Goal: Task Accomplishment & Management: Manage account settings

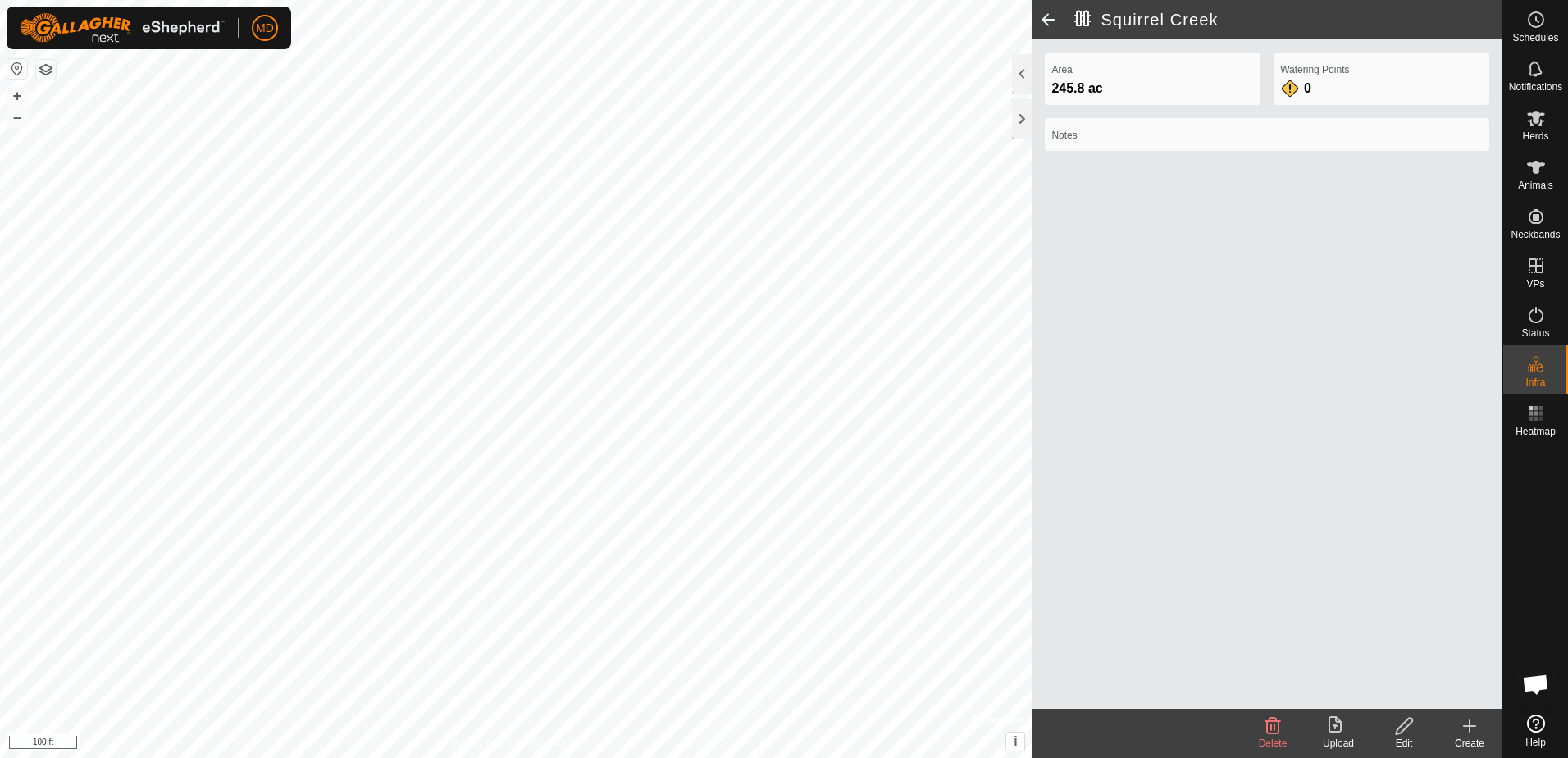
click at [1401, 727] on icon at bounding box center [1404, 726] width 21 height 20
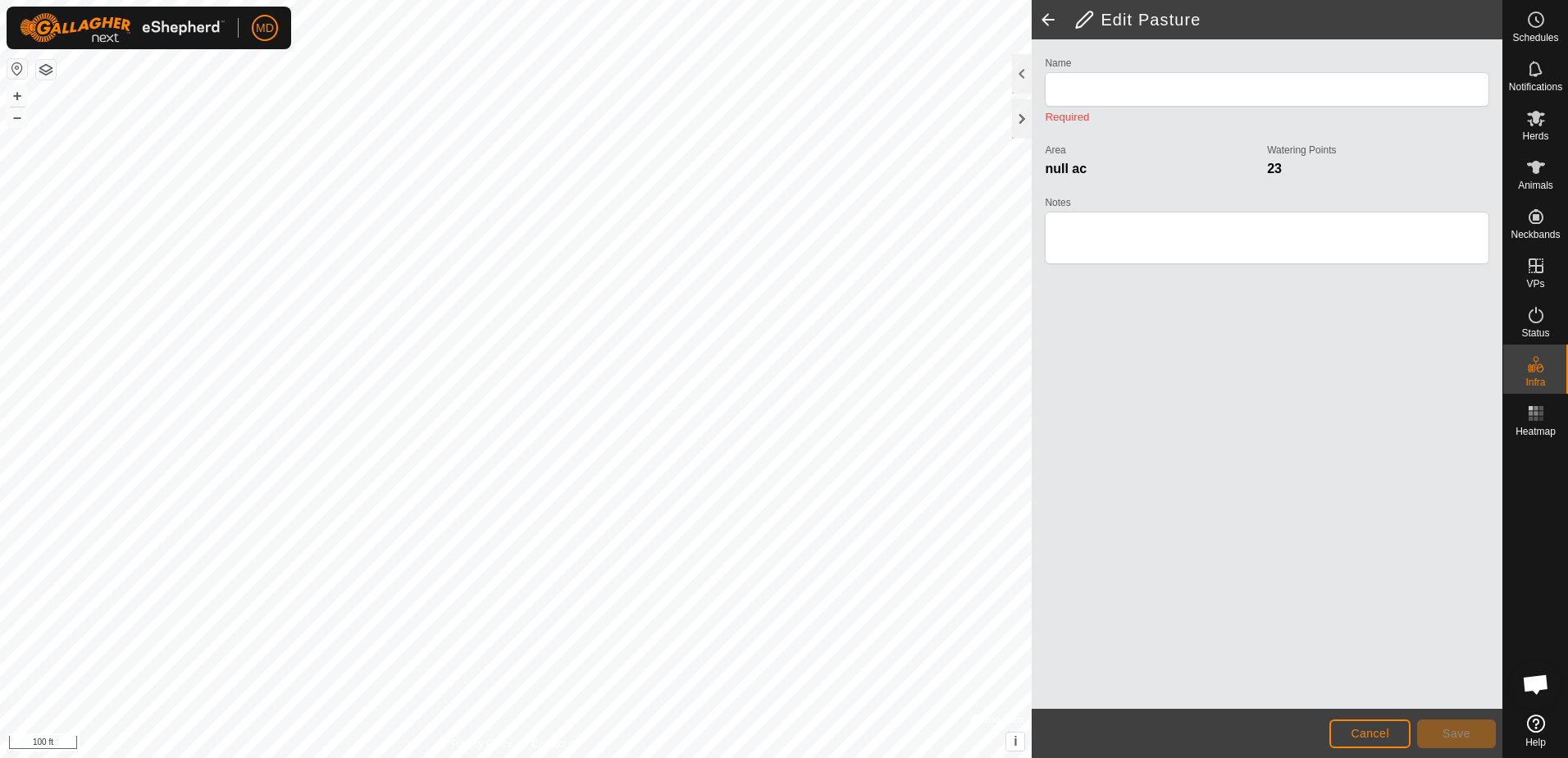
type input "Squirrel Creek"
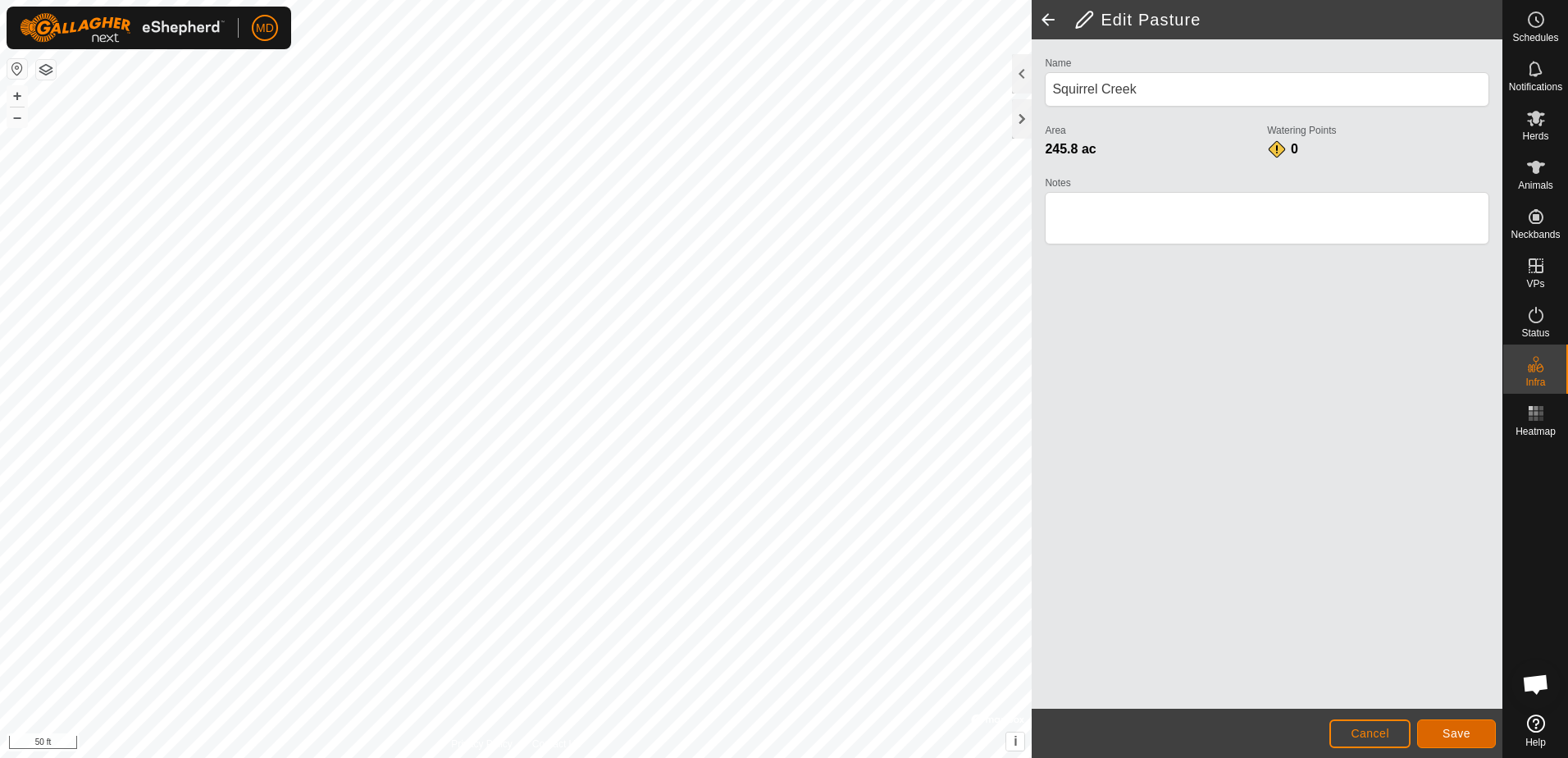
click at [1460, 727] on span "Save" at bounding box center [1456, 733] width 28 height 13
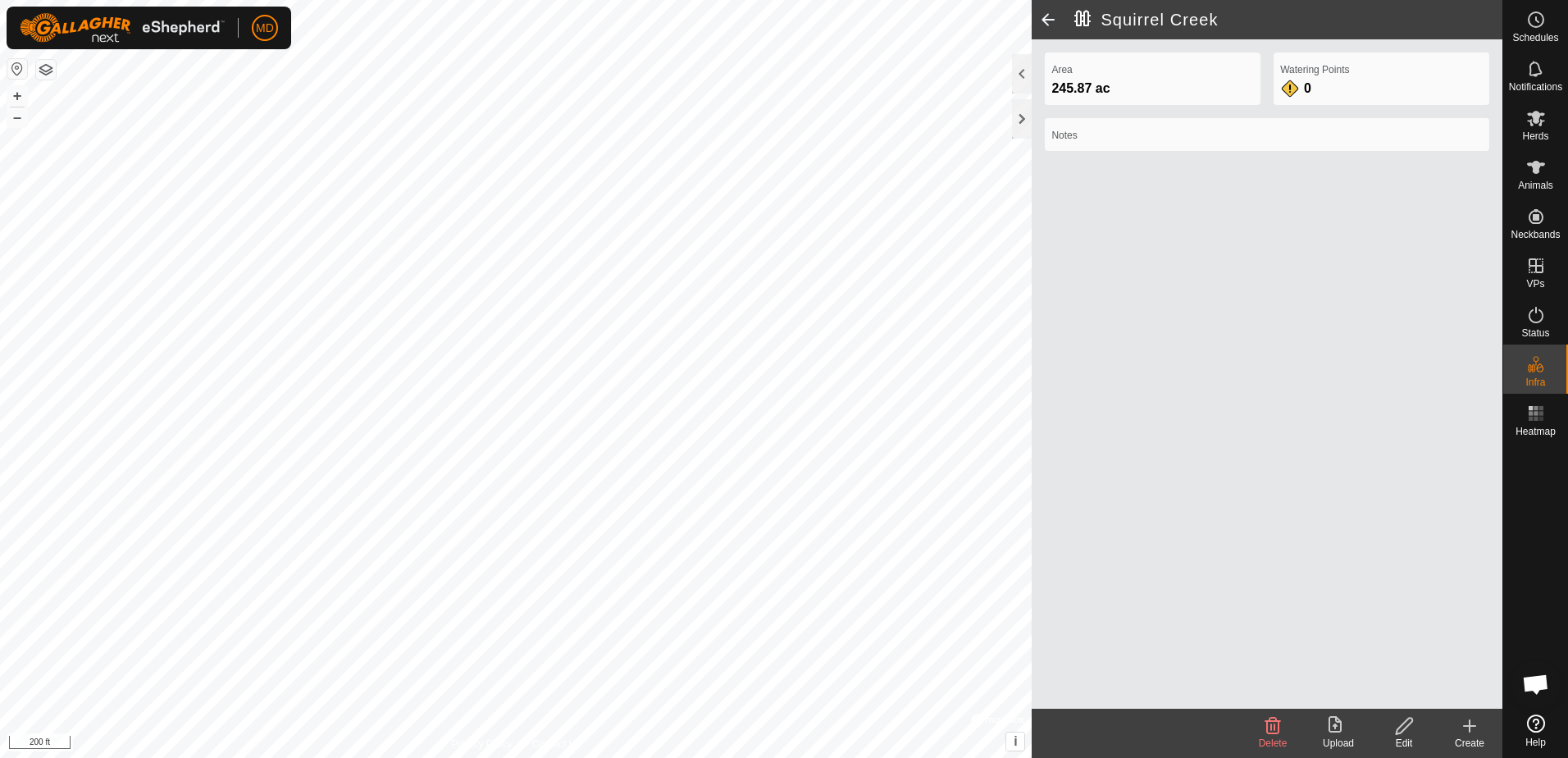
click at [1400, 726] on icon at bounding box center [1404, 726] width 17 height 17
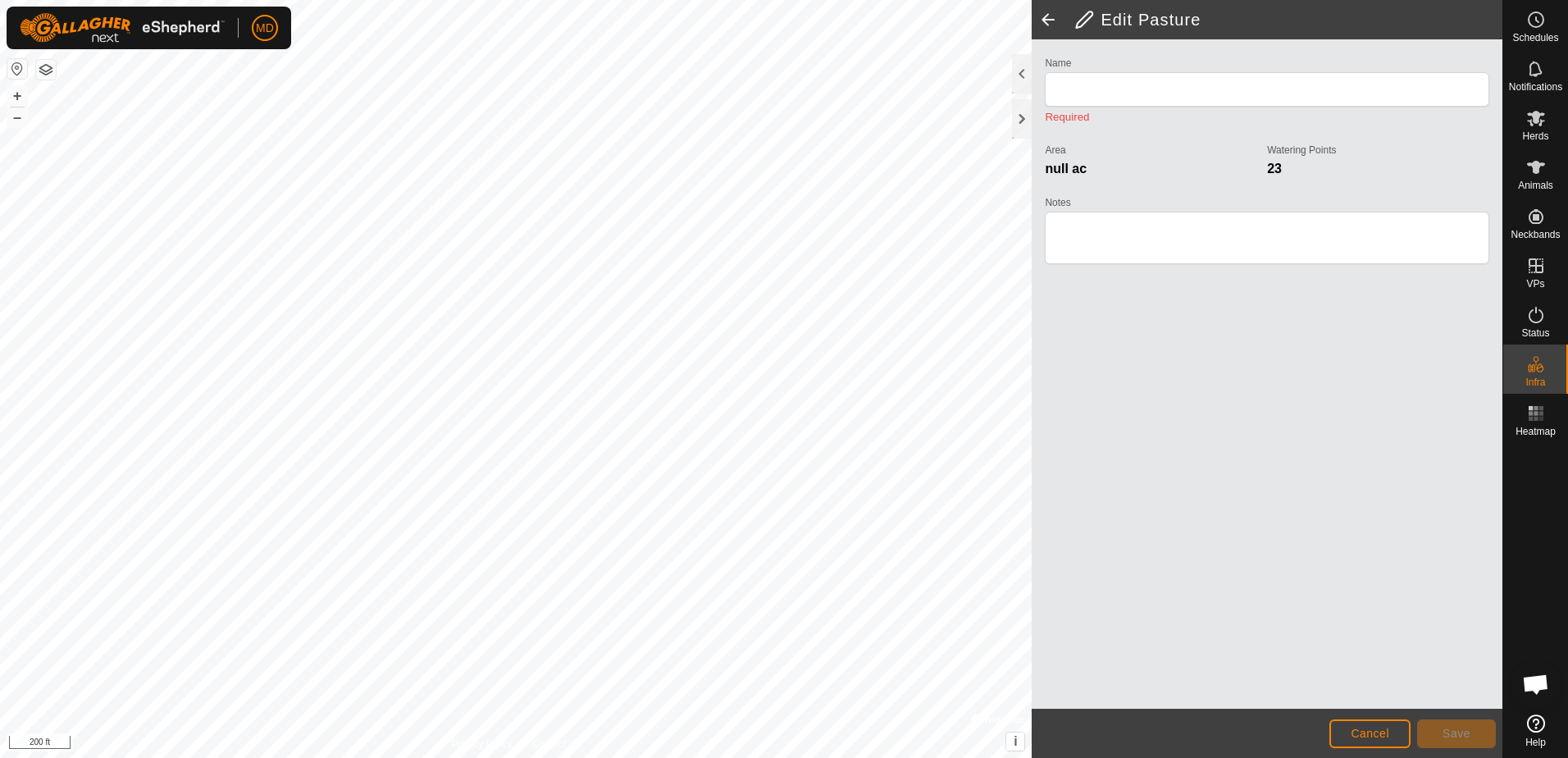
type input "Squirrel Creek"
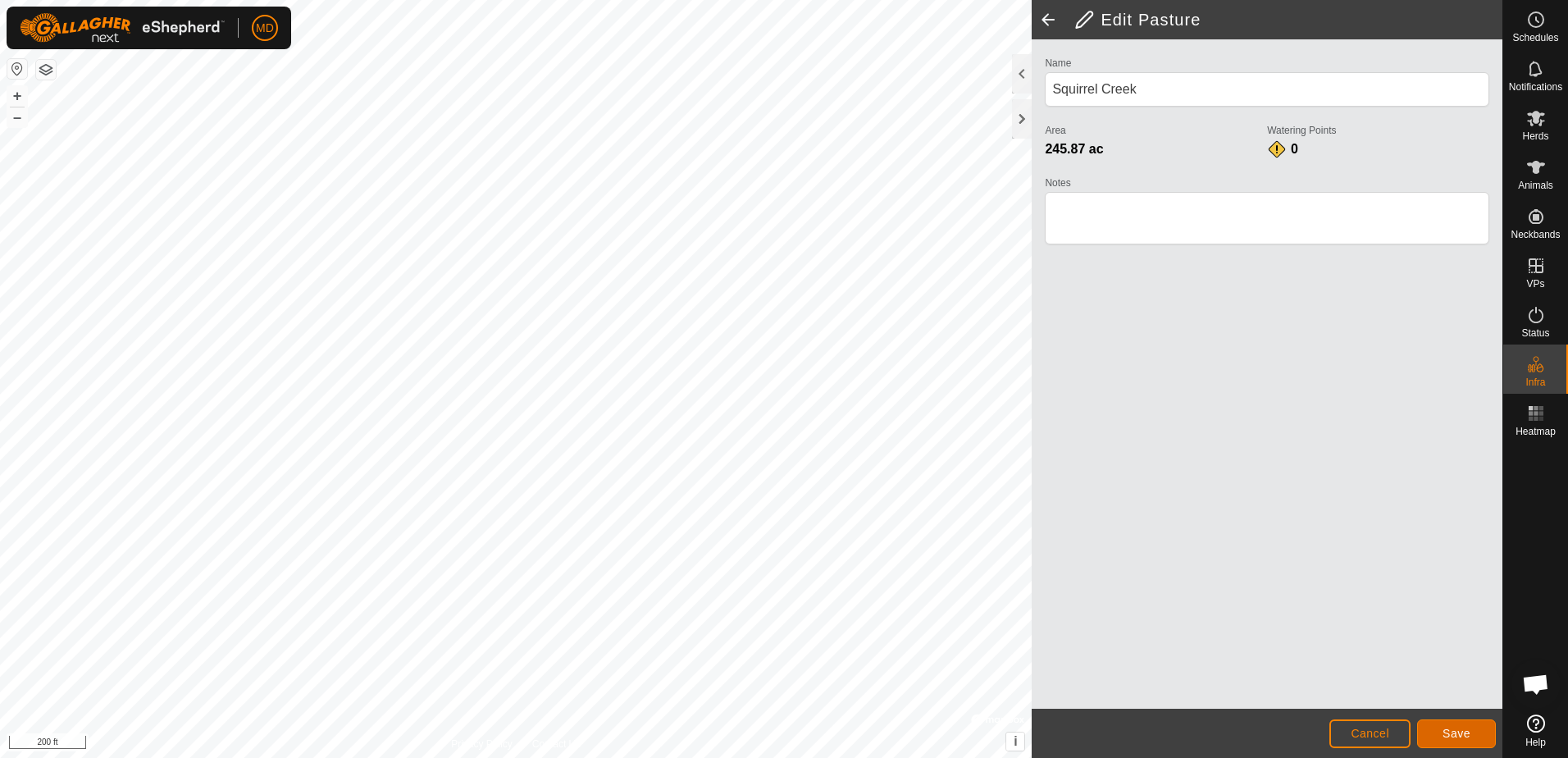
click at [1449, 730] on span "Save" at bounding box center [1456, 733] width 28 height 13
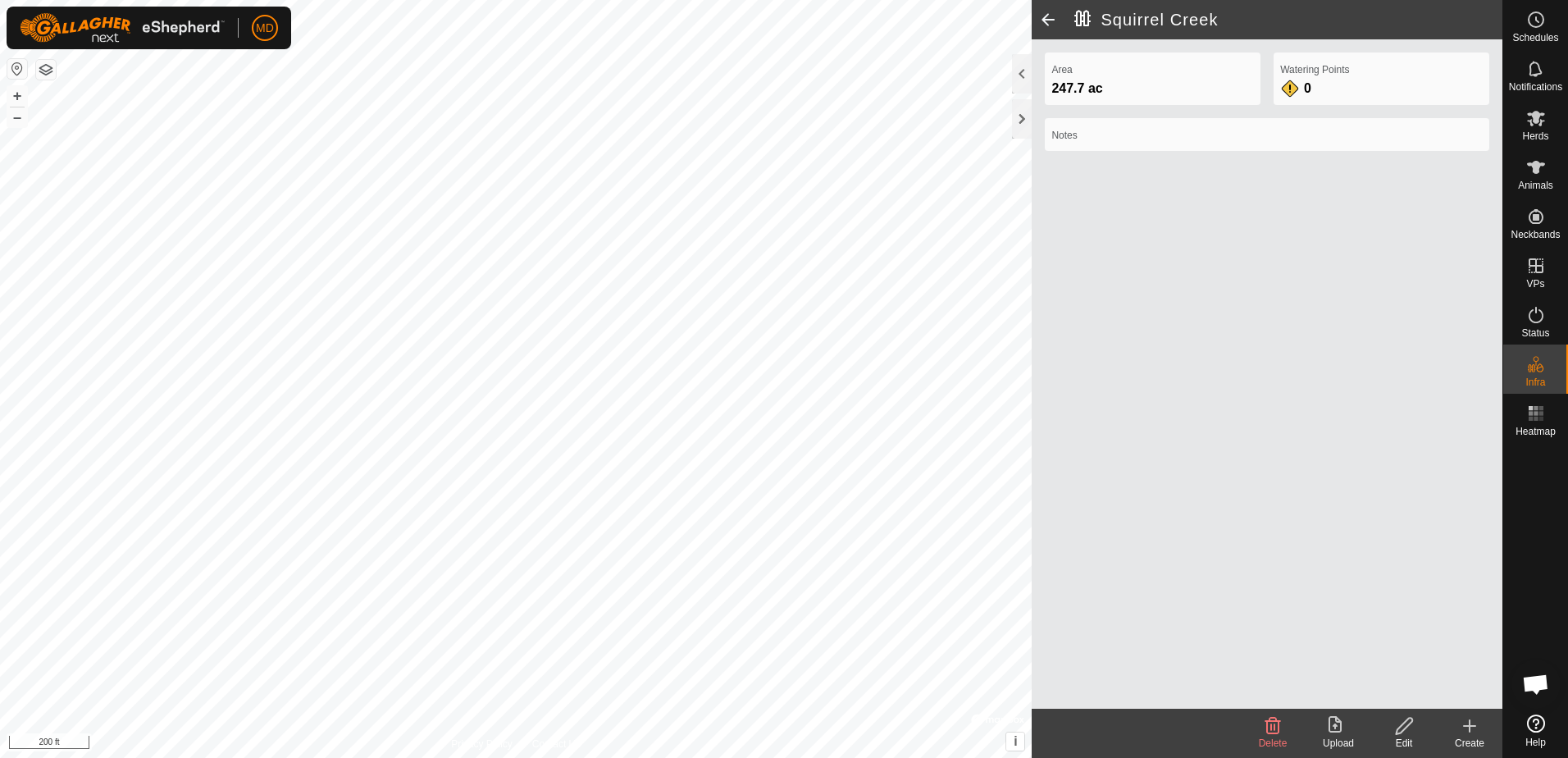
click at [1109, 659] on div "[GEOGRAPHIC_DATA] 247.7 ac Watering Points 0 Notes Delete Upload Edit Create Pr…" at bounding box center [751, 379] width 1503 height 758
click at [797, 757] on html "MD Schedules Notifications Herds Animals Neckbands VPs Status Infra Heatmap Hel…" at bounding box center [784, 379] width 1568 height 758
click at [895, 757] on html "MD Schedules Notifications Herds Animals Neckbands VPs Status Infra Heatmap Hel…" at bounding box center [784, 379] width 1568 height 758
click at [1400, 722] on icon at bounding box center [1404, 726] width 21 height 20
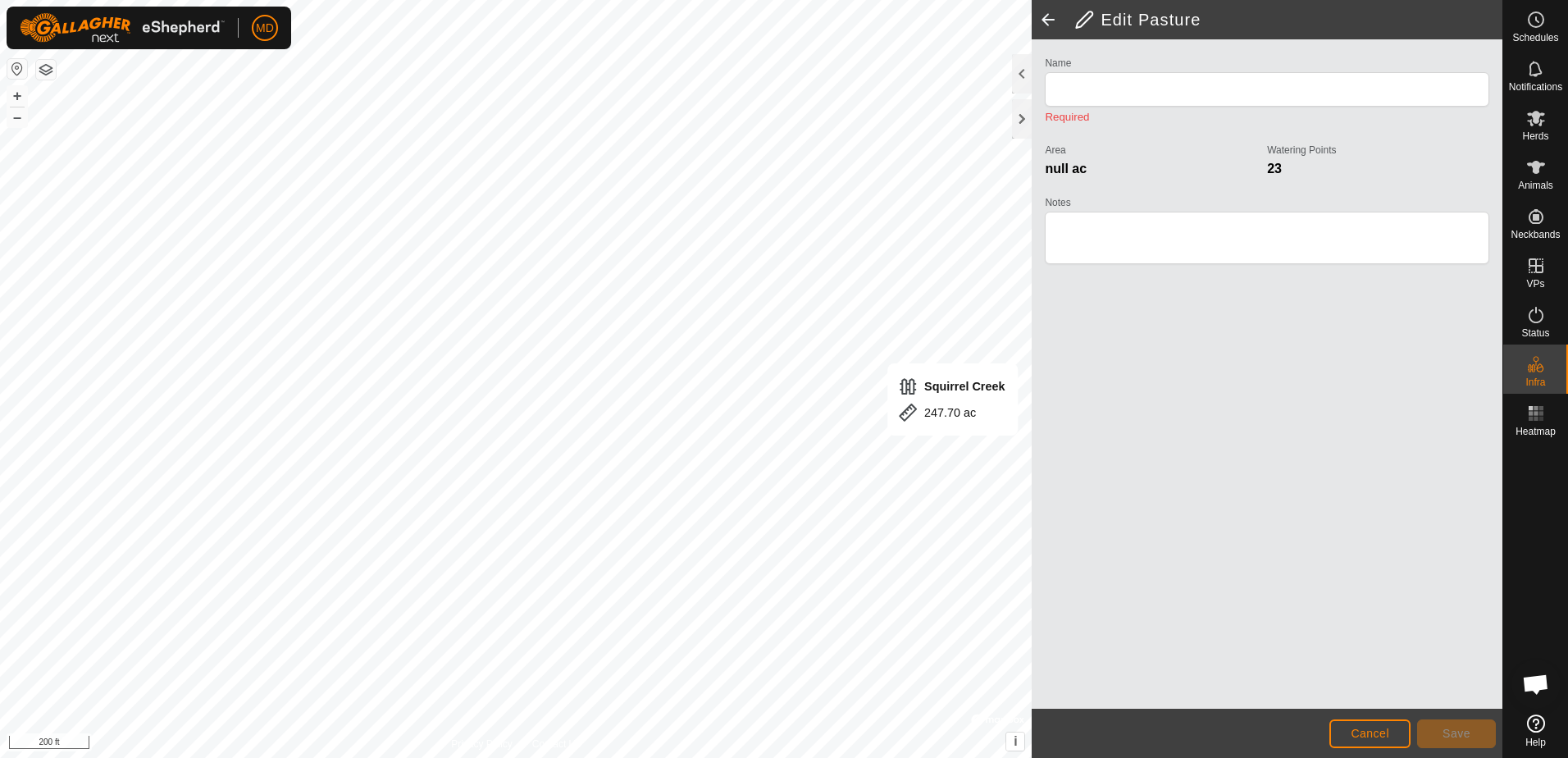
type input "Squirrel Creek"
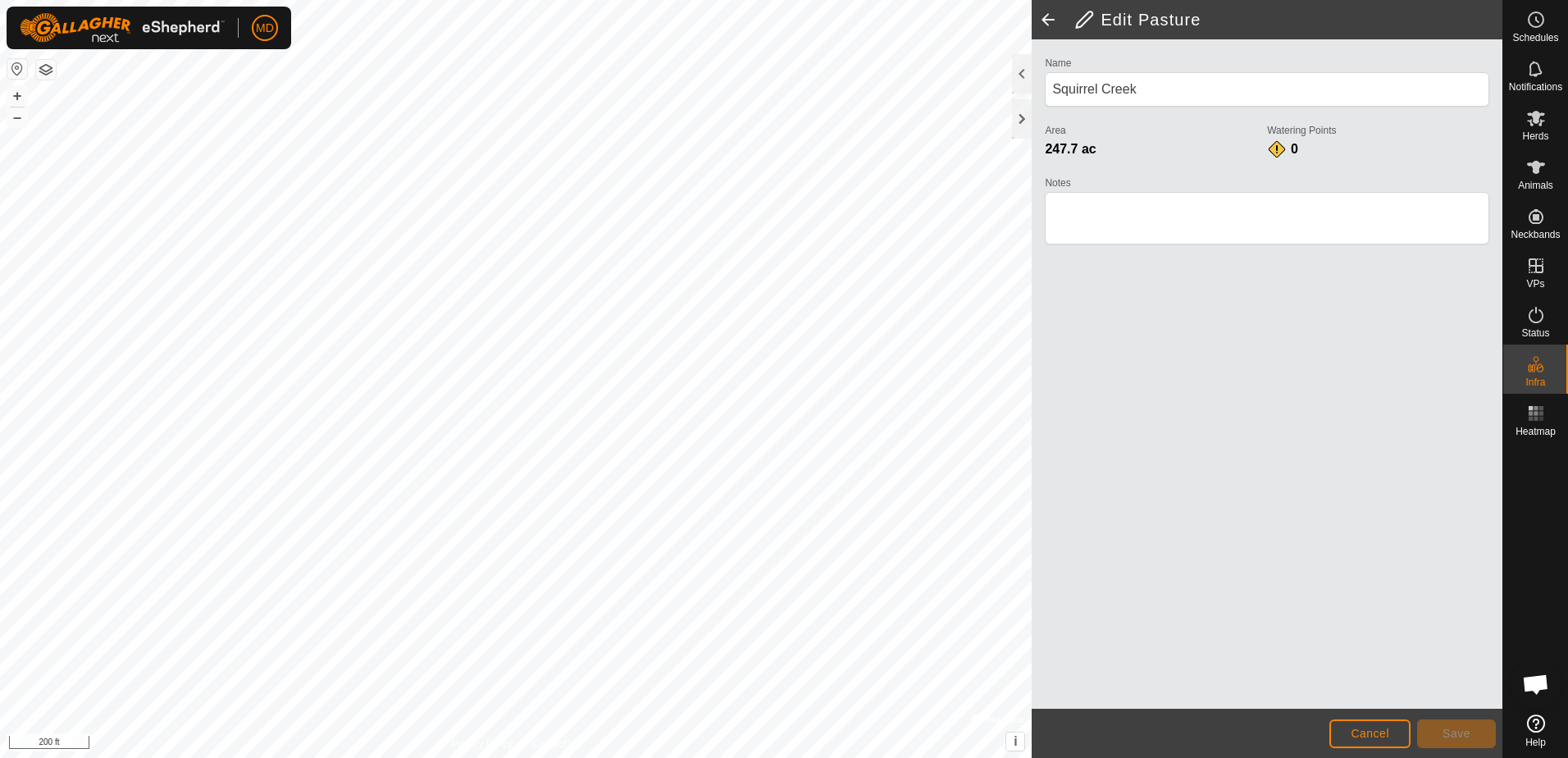
click at [1046, 17] on span at bounding box center [1048, 19] width 33 height 39
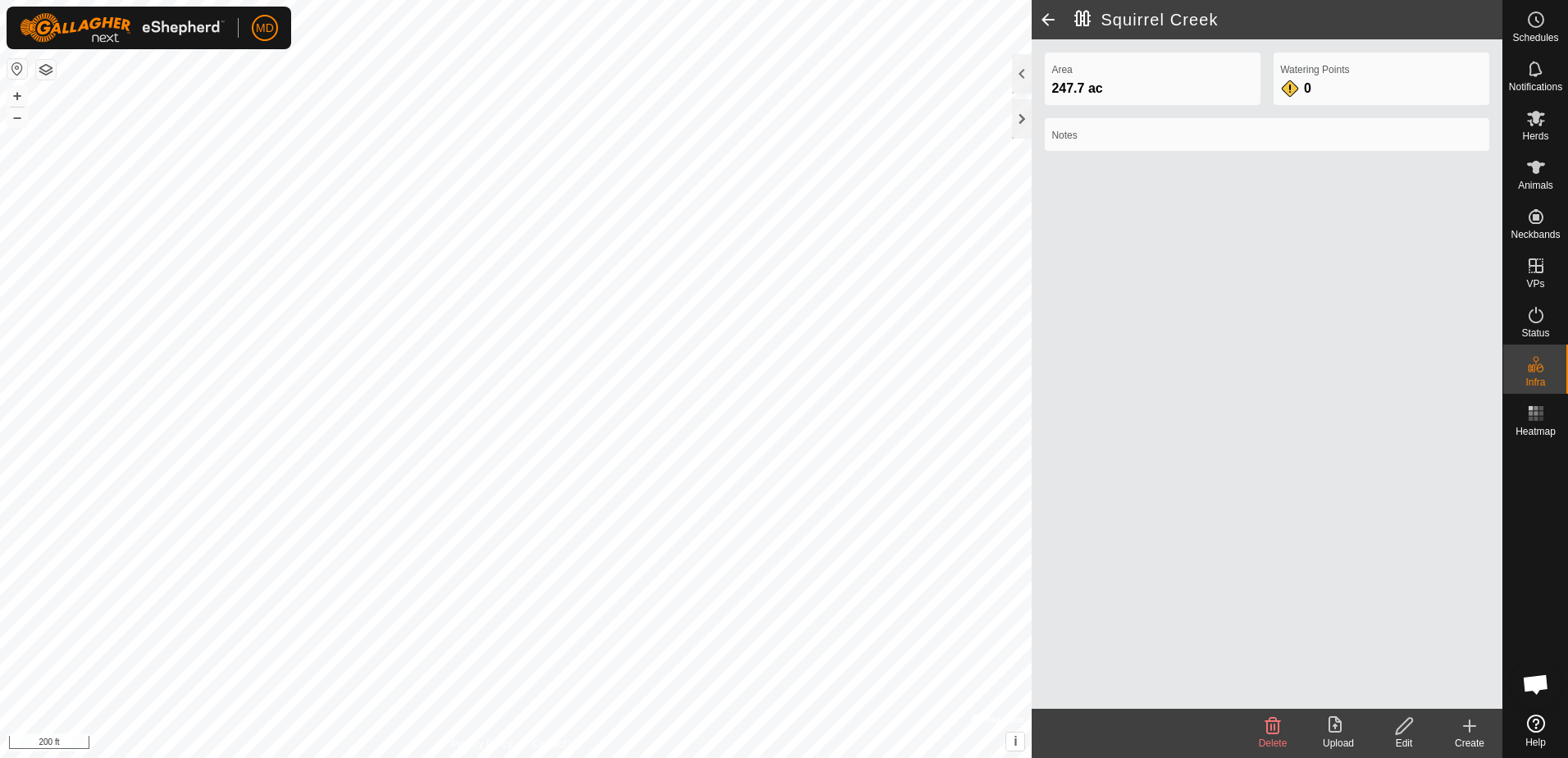
click at [1405, 728] on icon at bounding box center [1404, 726] width 17 height 17
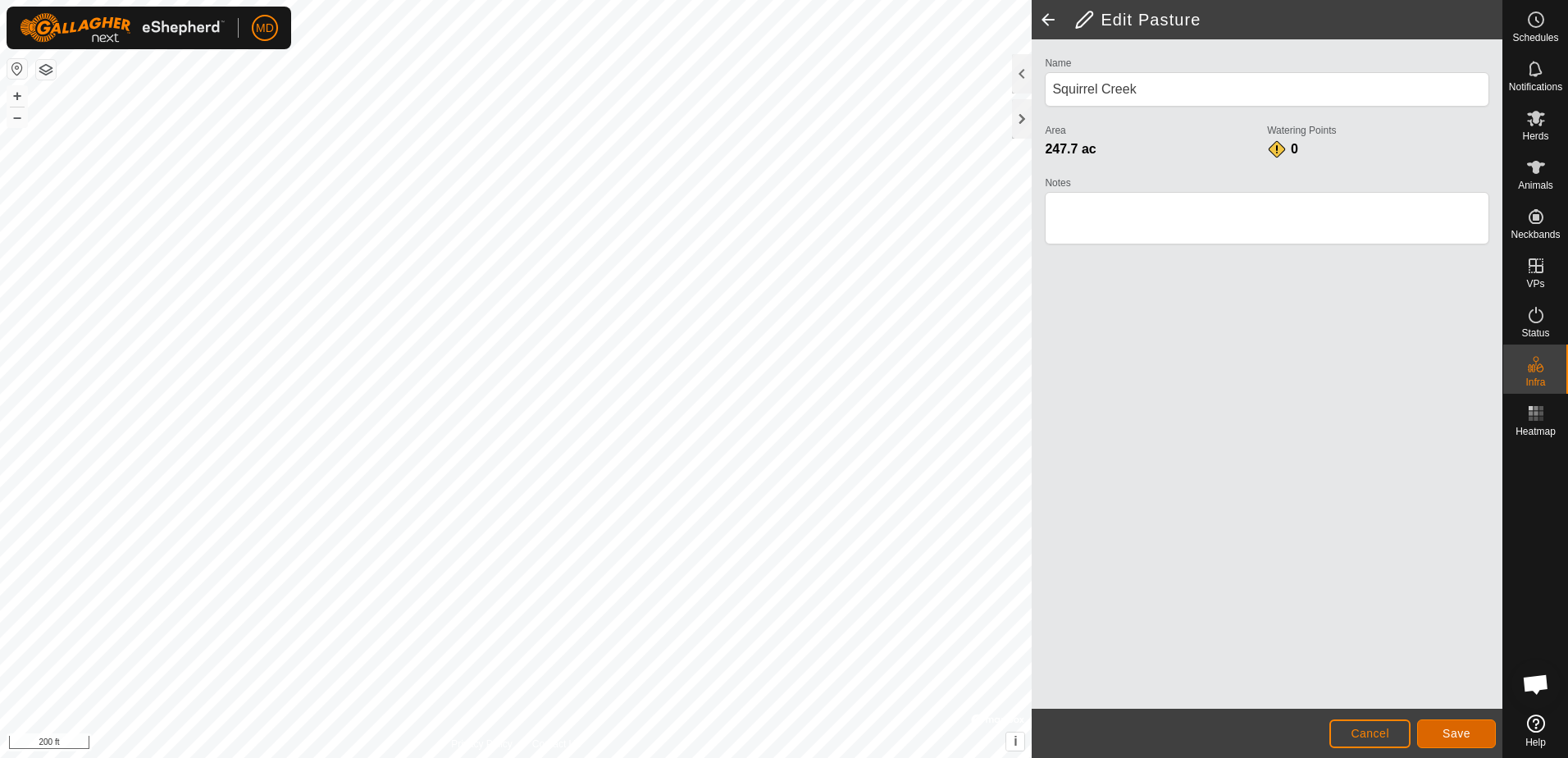
click at [1460, 726] on span "Save" at bounding box center [1456, 733] width 28 height 13
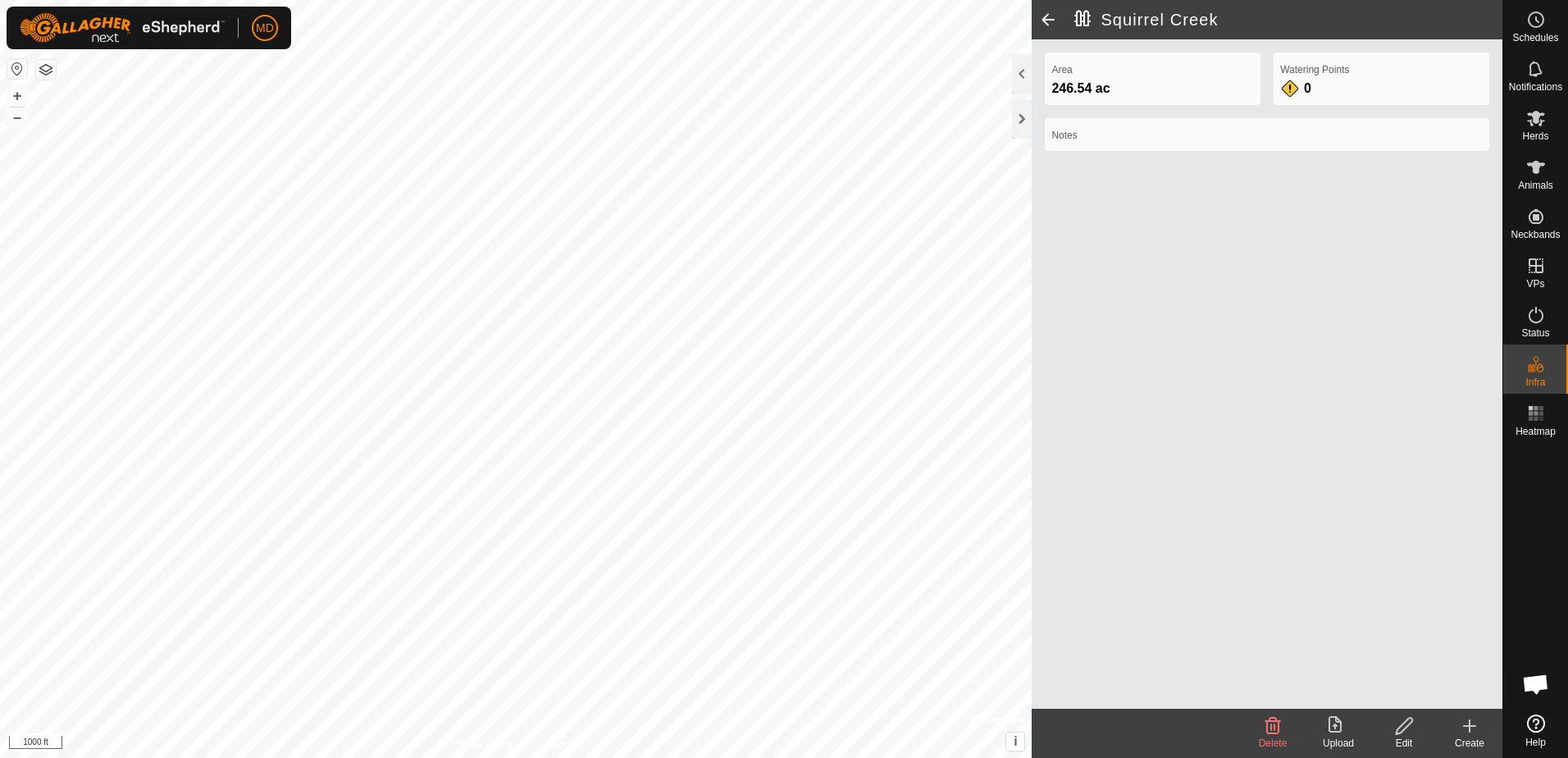
click at [1245, 483] on div "[GEOGRAPHIC_DATA] 246.54 ac Watering Points 0 Notes Delete Upload Edit Create P…" at bounding box center [751, 379] width 1503 height 758
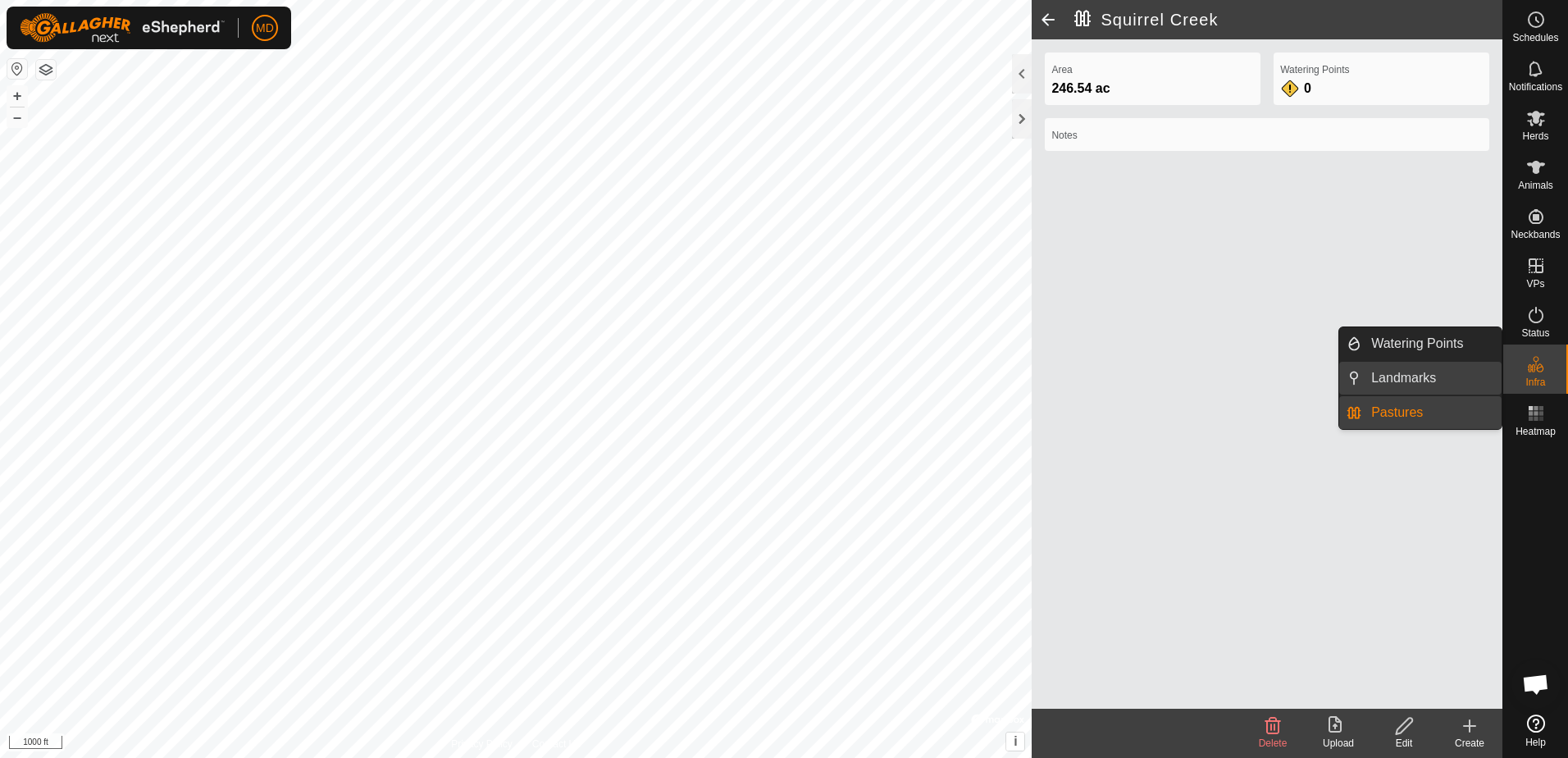
click at [1394, 379] on link "Landmarks" at bounding box center [1432, 377] width 140 height 33
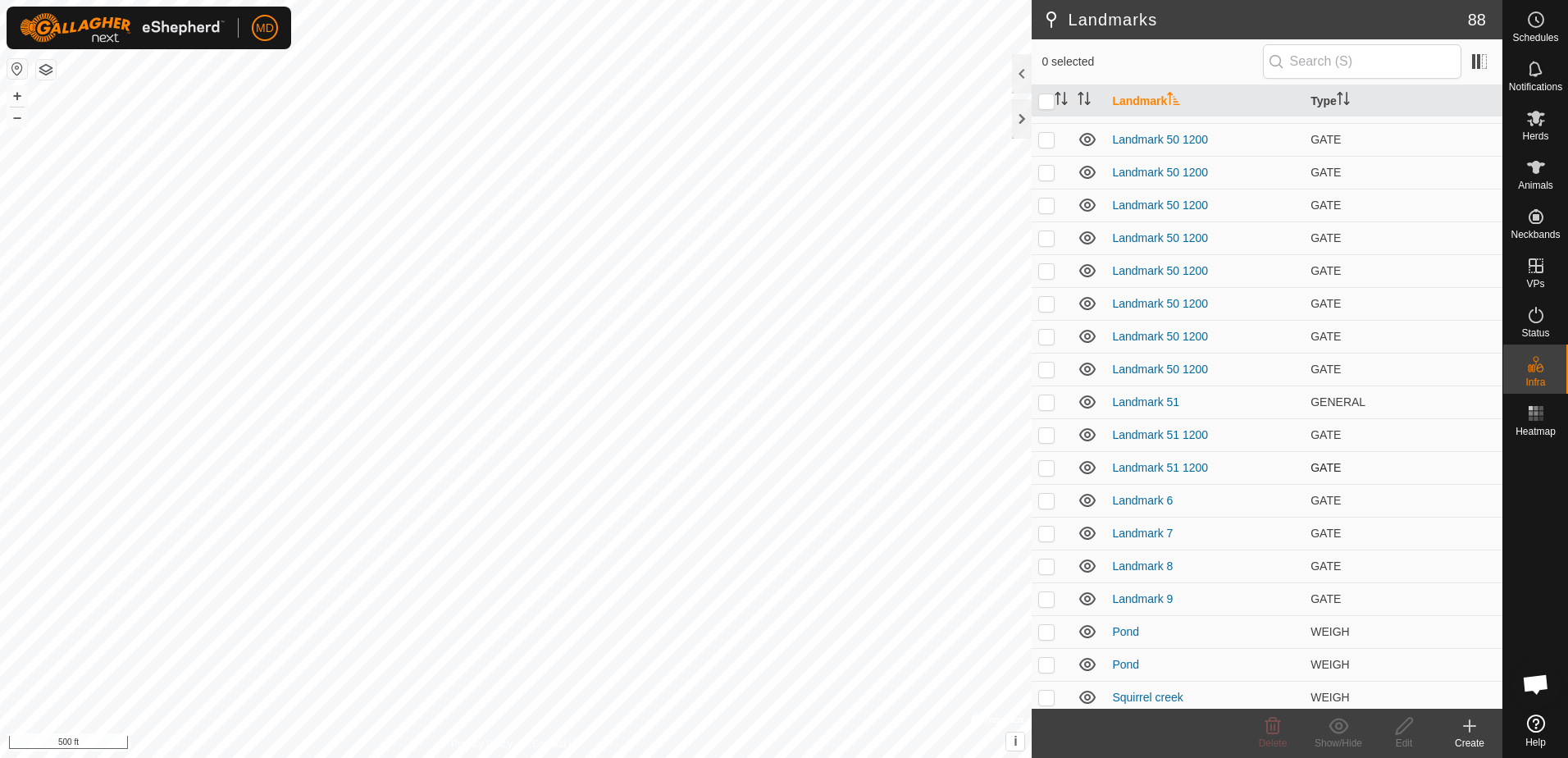
scroll to position [2295, 0]
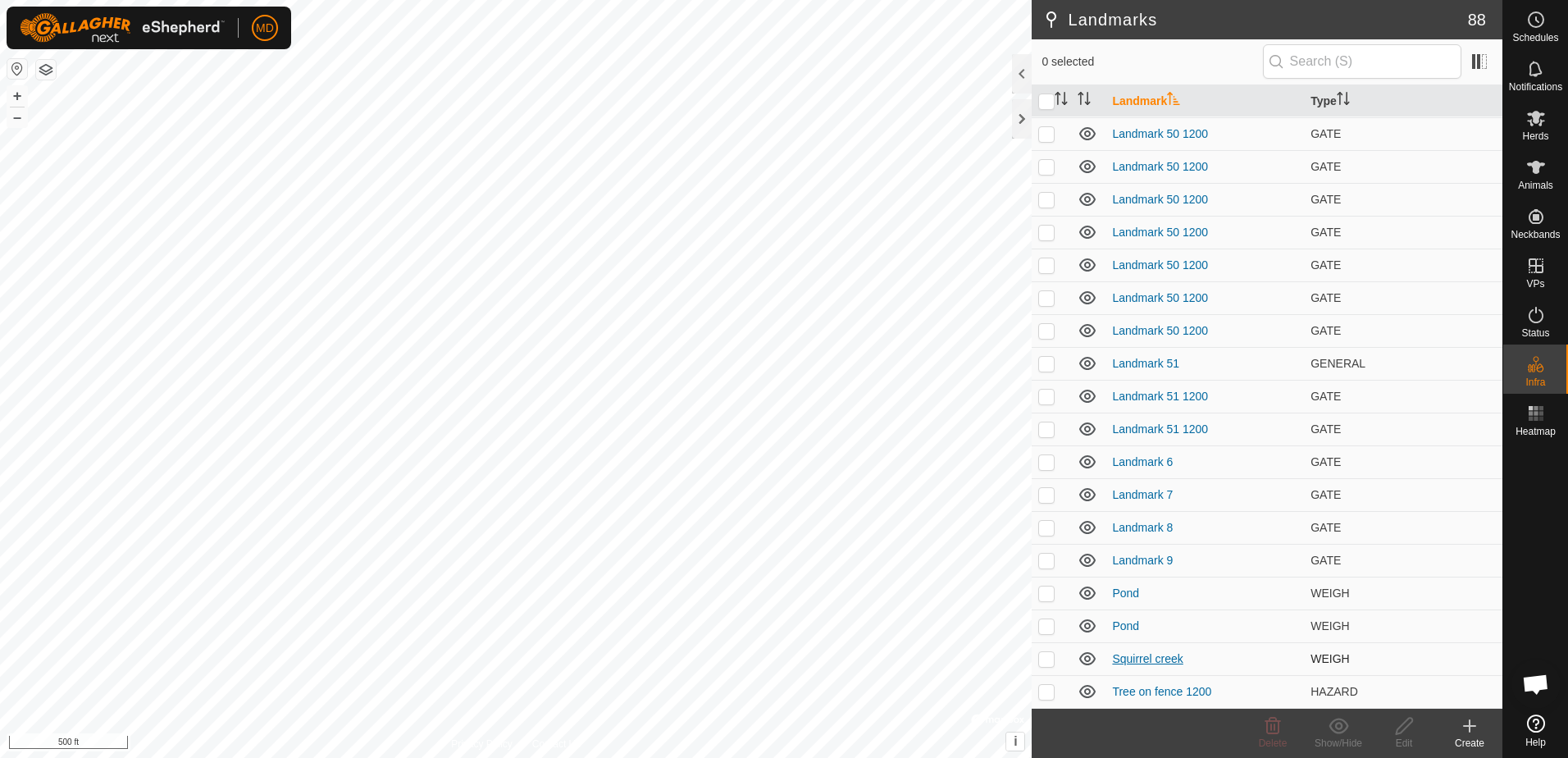
click at [1133, 655] on link "Squirrel creek" at bounding box center [1147, 659] width 70 height 13
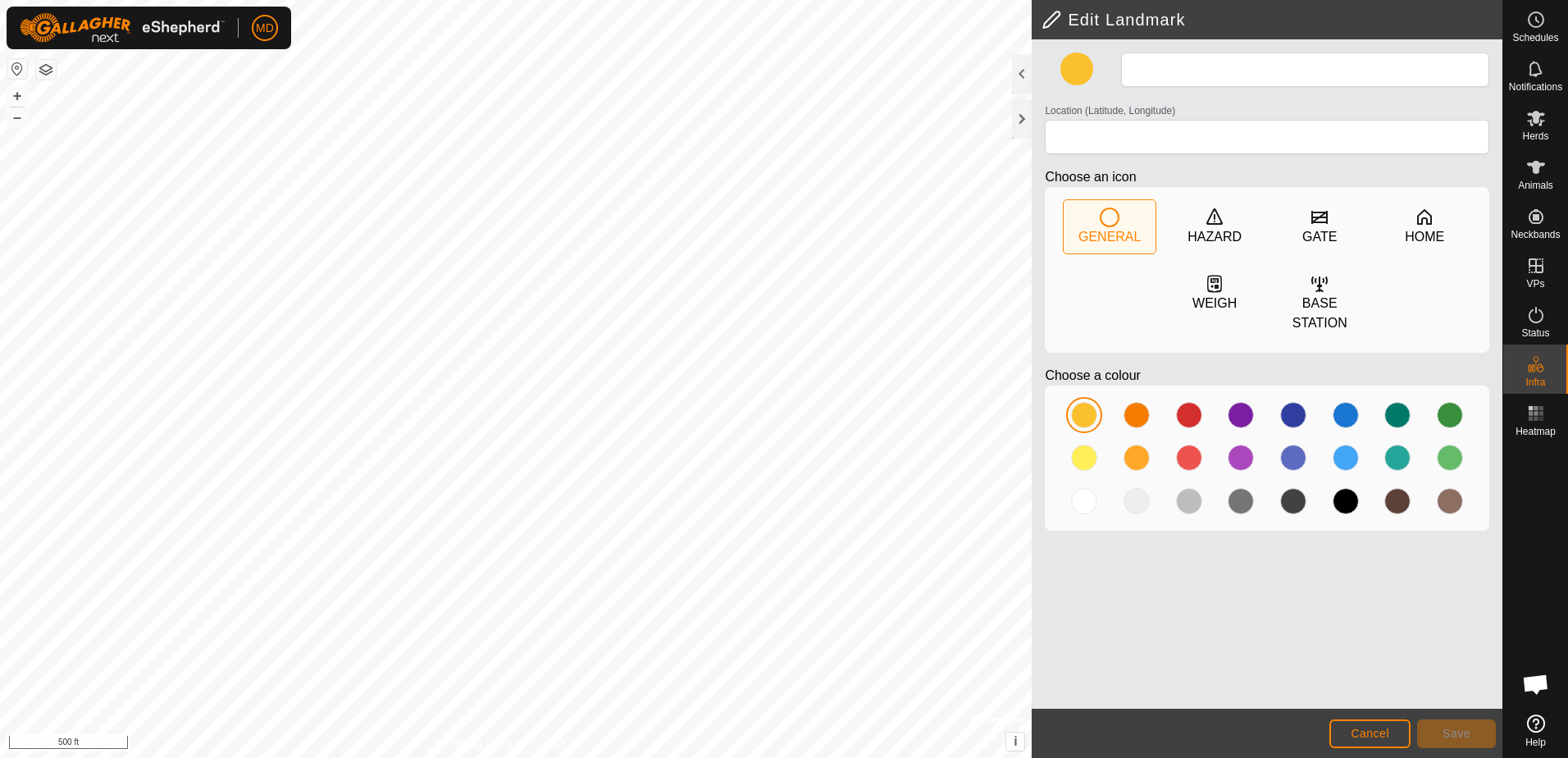
type input "Squirrel creek"
type input "31.649945, -95.488033"
click at [1109, 220] on icon at bounding box center [1110, 218] width 20 height 20
click at [1459, 731] on span "Save" at bounding box center [1456, 733] width 28 height 13
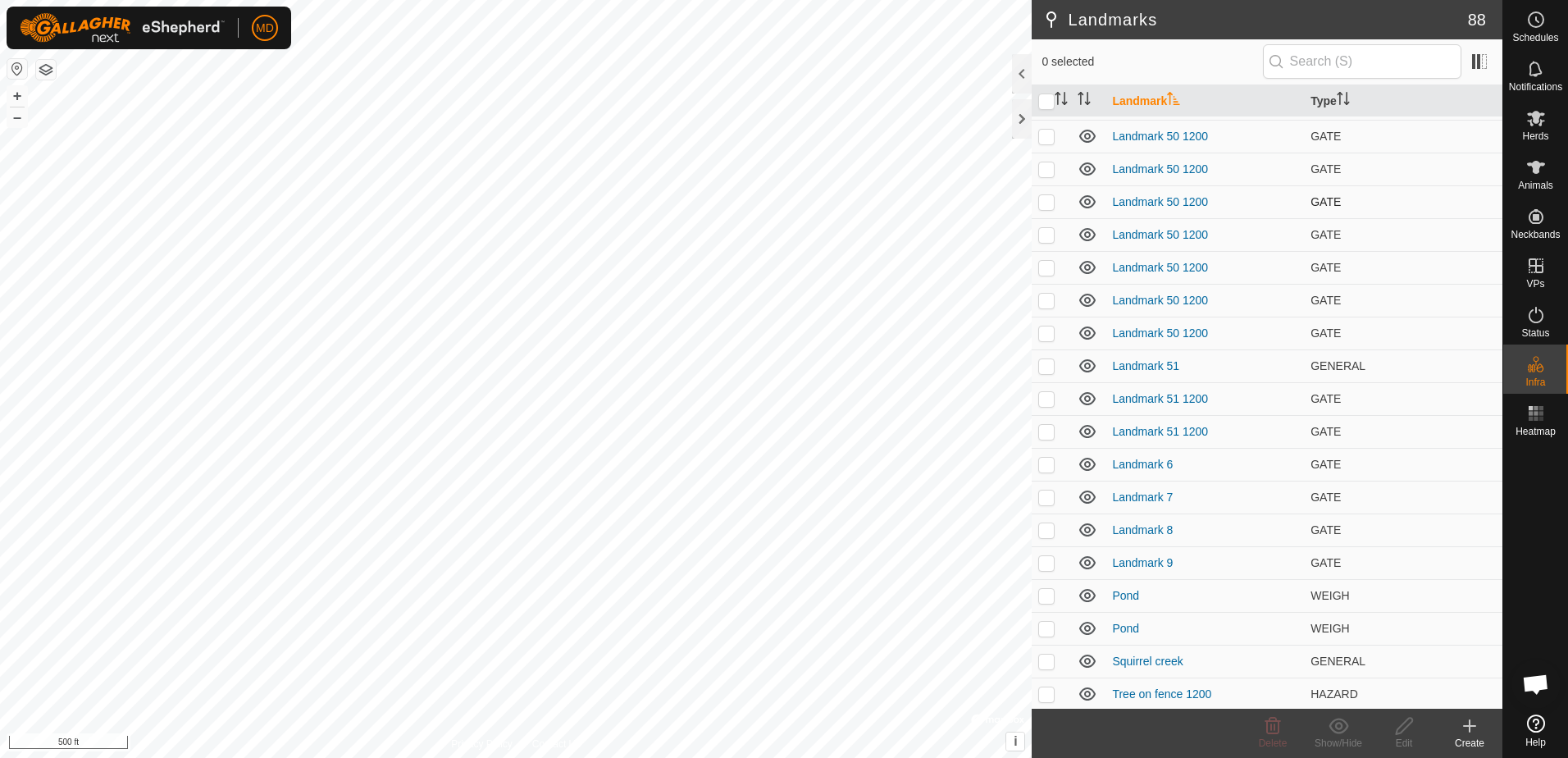
scroll to position [2295, 0]
click at [1136, 655] on link "Squirrel creek" at bounding box center [1147, 659] width 70 height 13
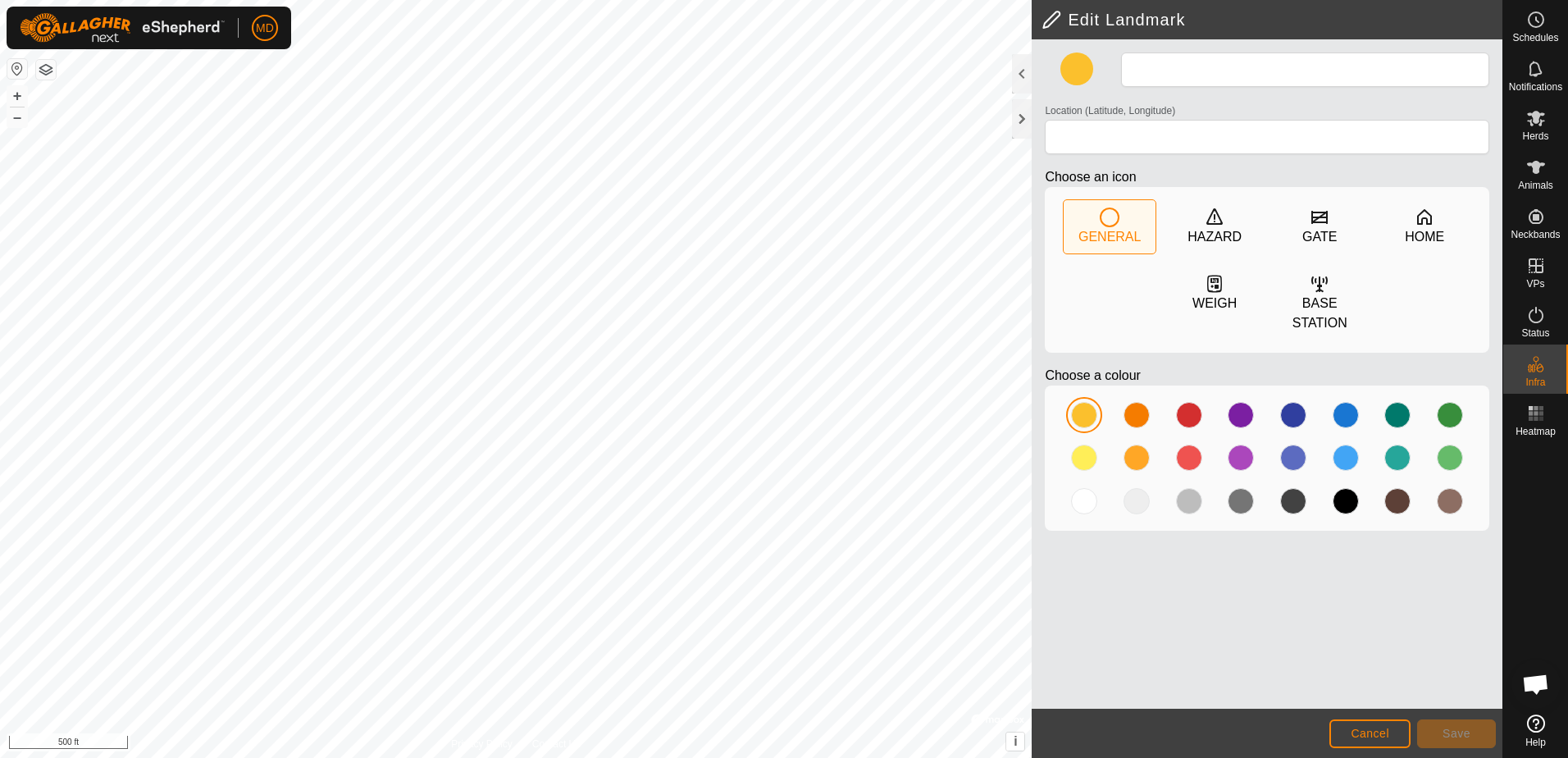
type input "Squirrel creek"
type input "31.646906, -95.488100"
click at [1464, 730] on span "Save" at bounding box center [1456, 733] width 28 height 13
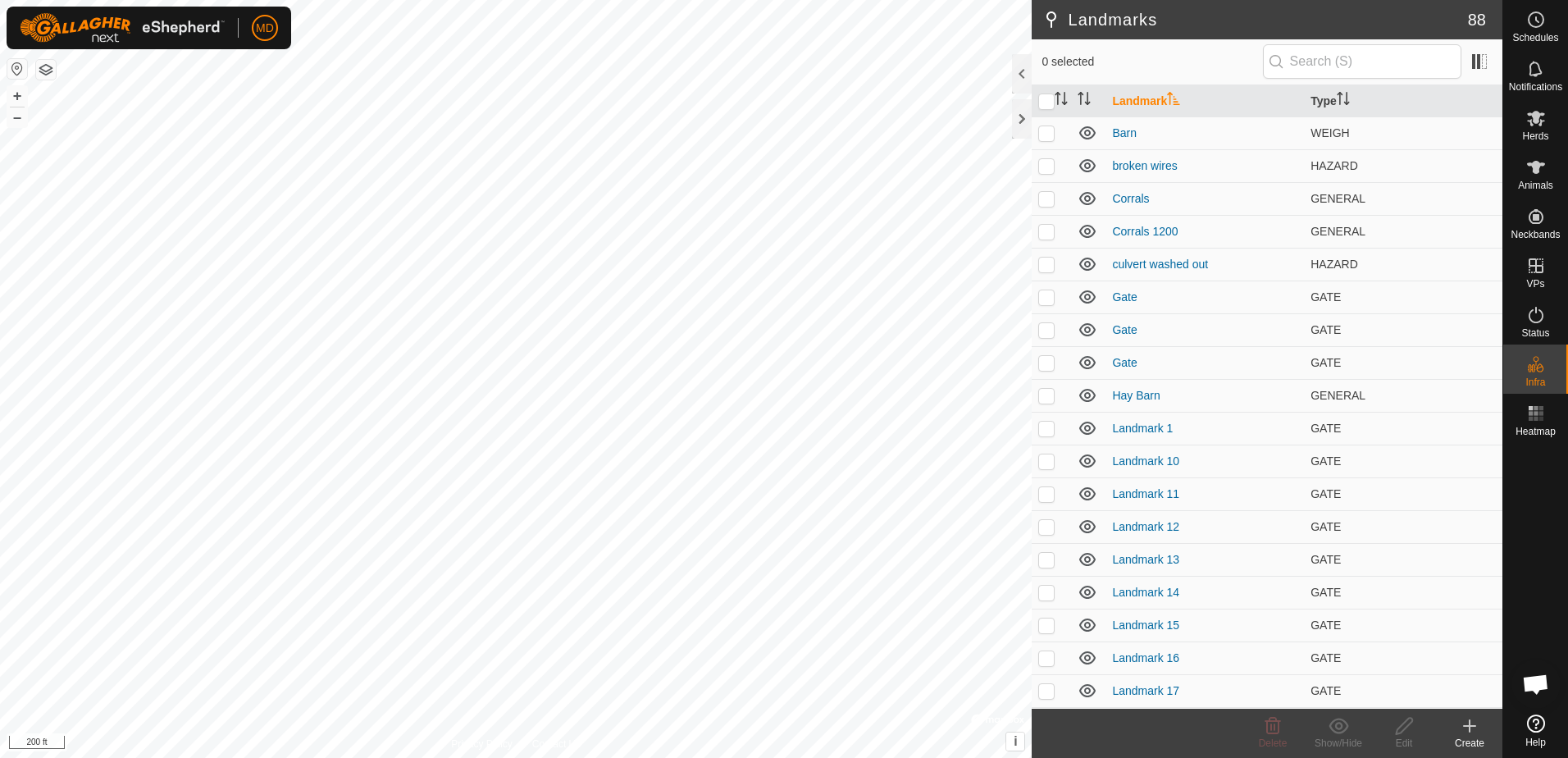
click at [1465, 728] on icon at bounding box center [1470, 726] width 20 height 20
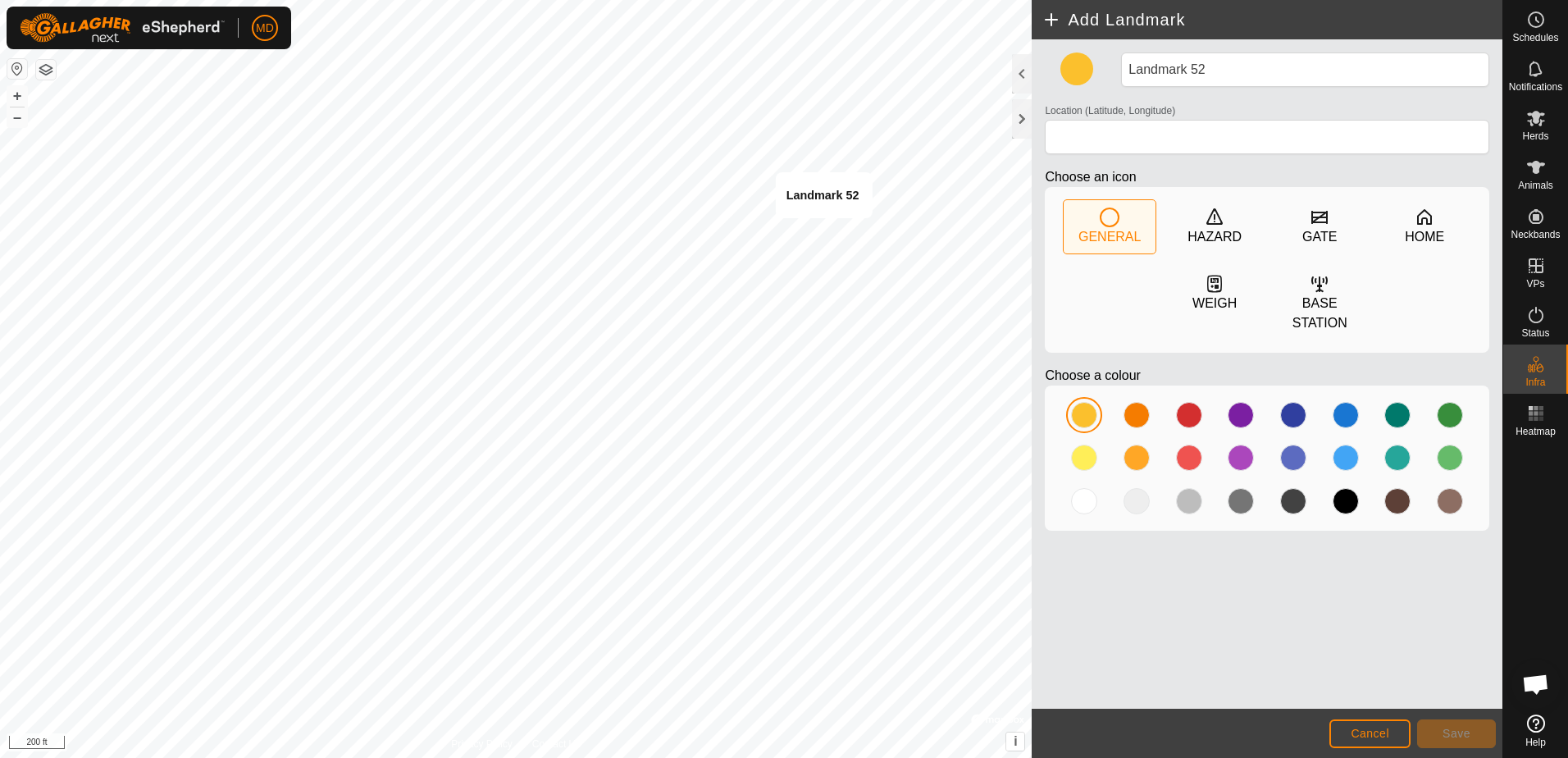
type input "31.653940, -95.486893"
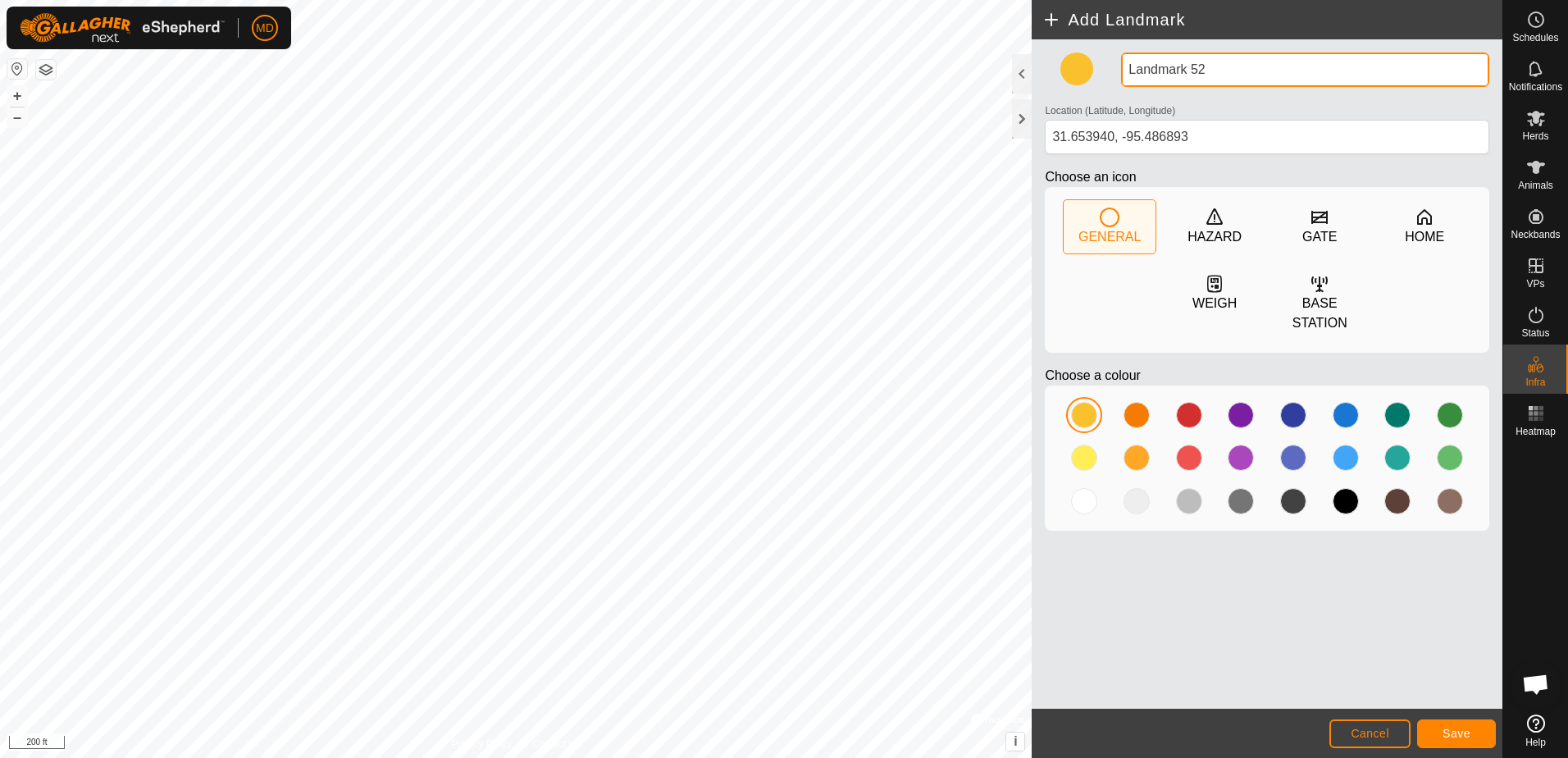
click at [1213, 64] on input "Landmark 52" at bounding box center [1305, 69] width 368 height 34
type input "L"
type input "pens"
click at [1187, 444] on div at bounding box center [1189, 457] width 26 height 26
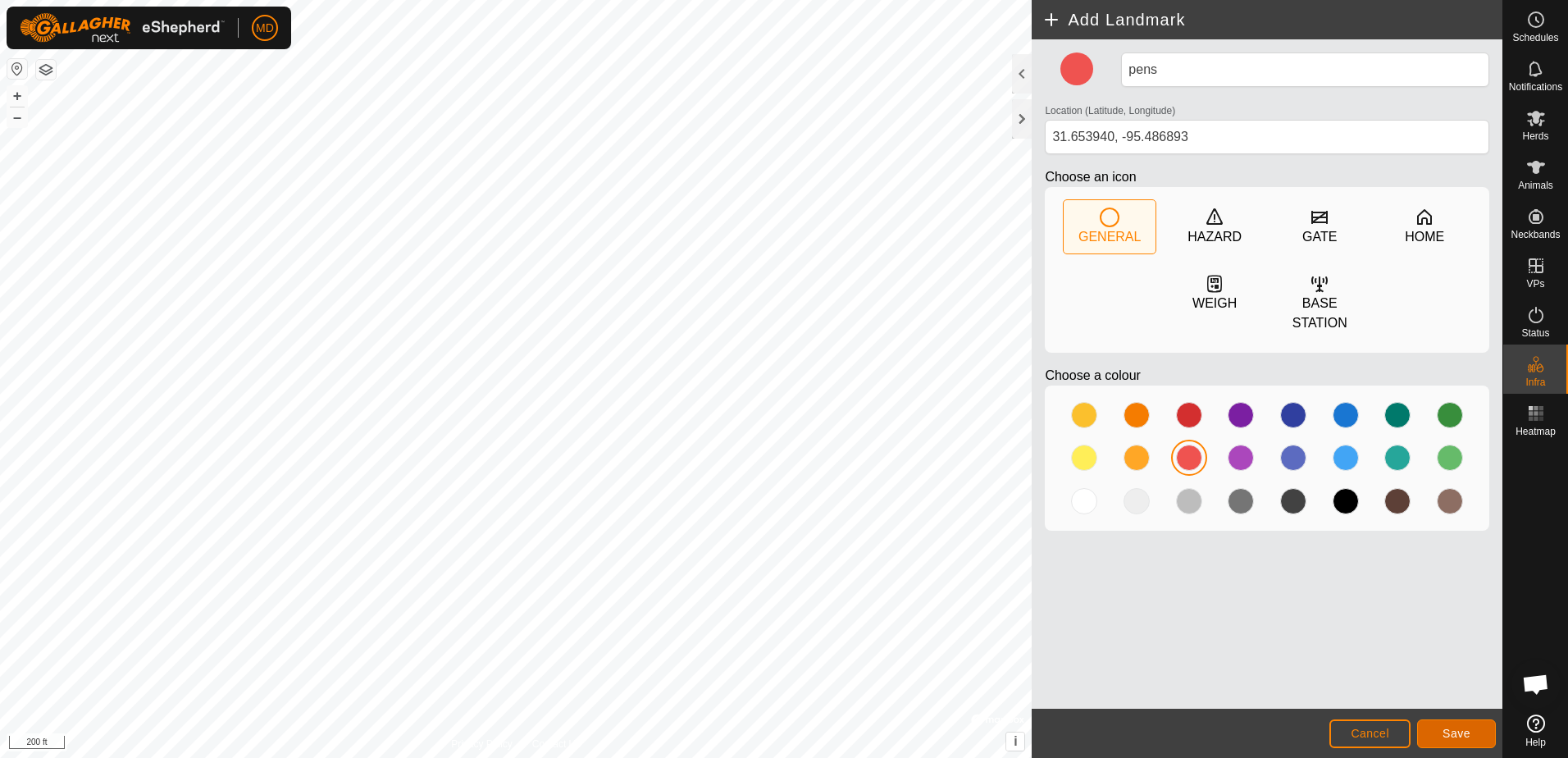
click at [1457, 730] on span "Save" at bounding box center [1456, 733] width 28 height 13
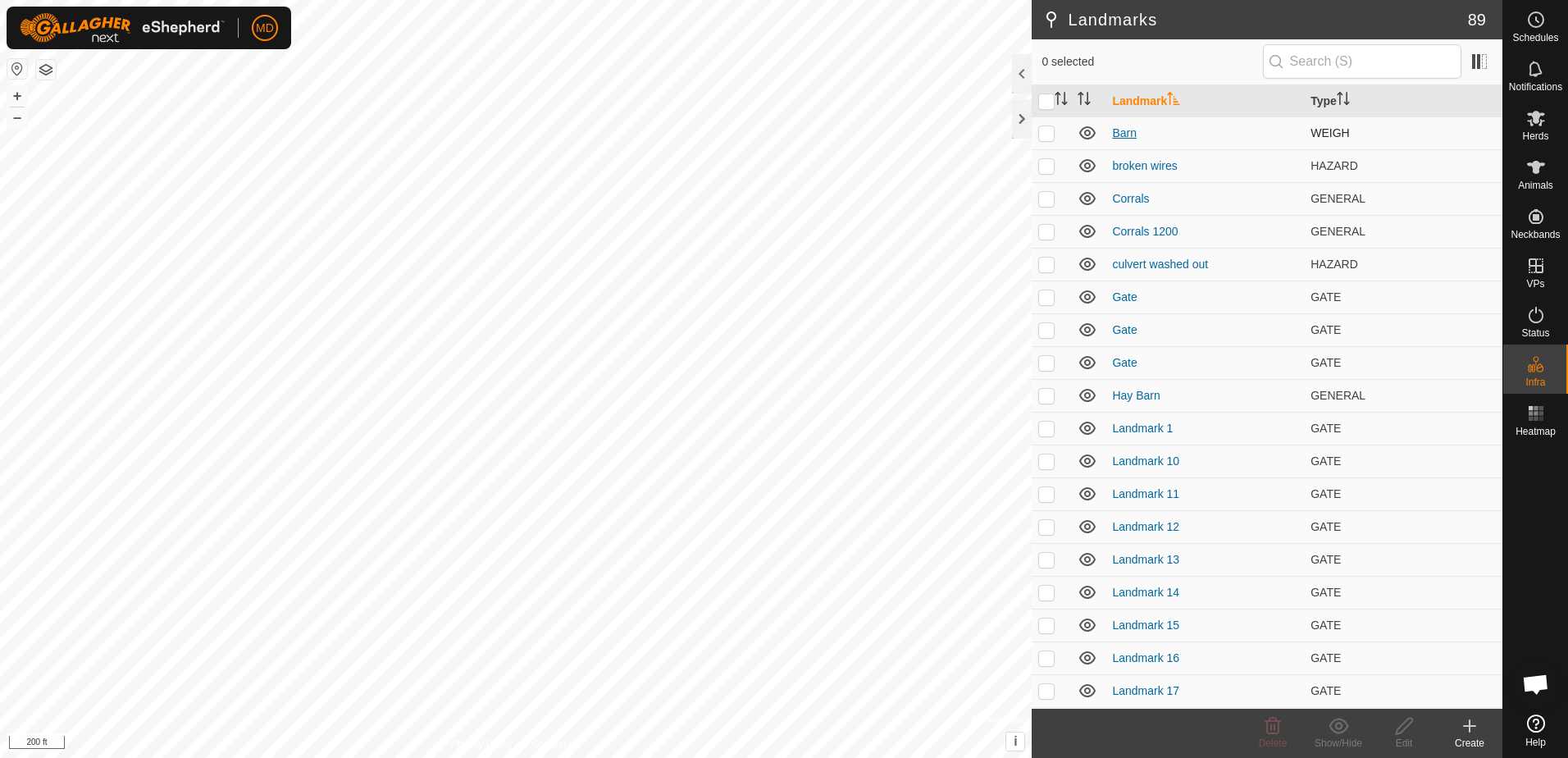
click at [1114, 133] on link "Barn" at bounding box center [1124, 133] width 24 height 13
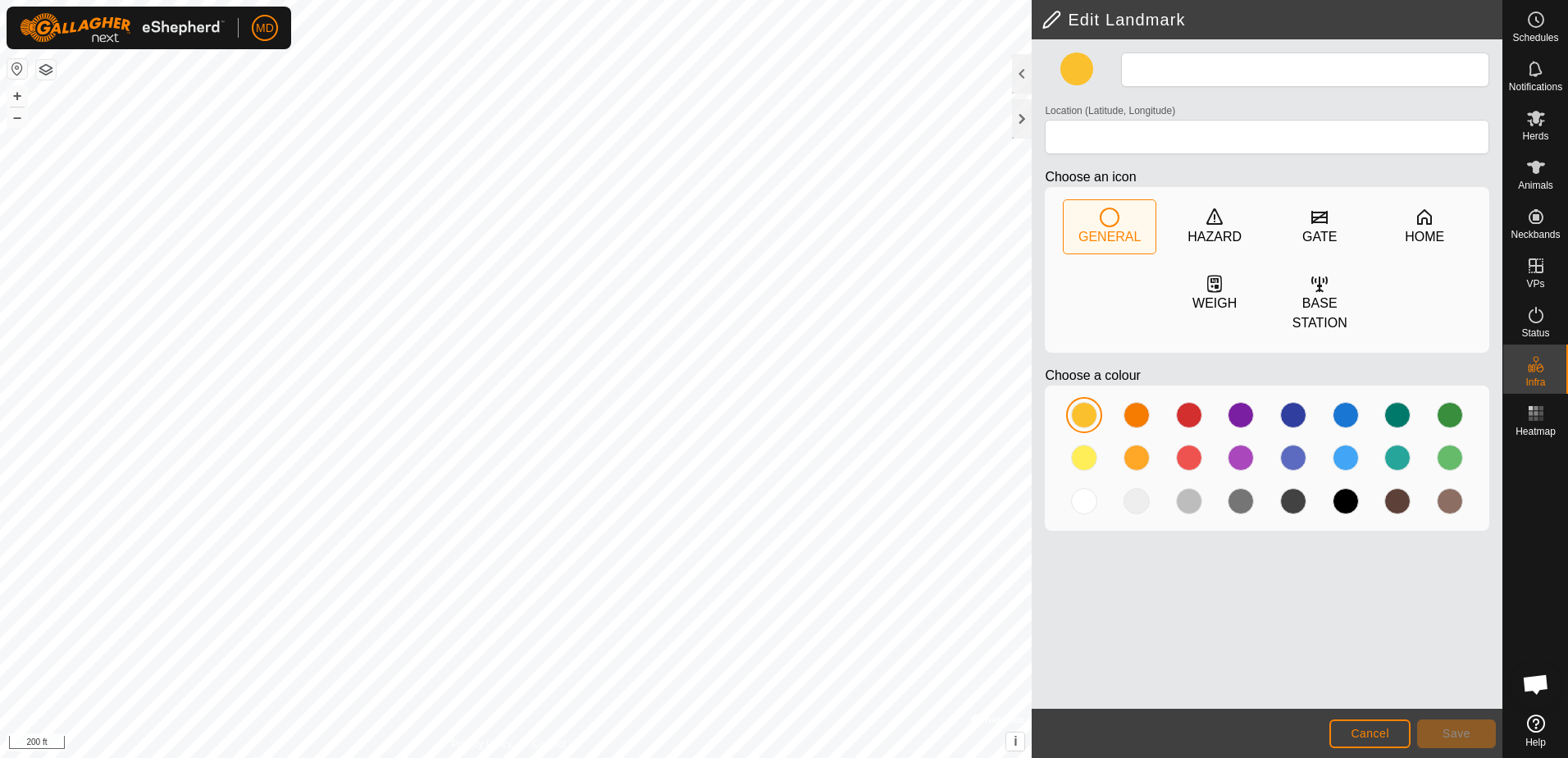
type input "Barn"
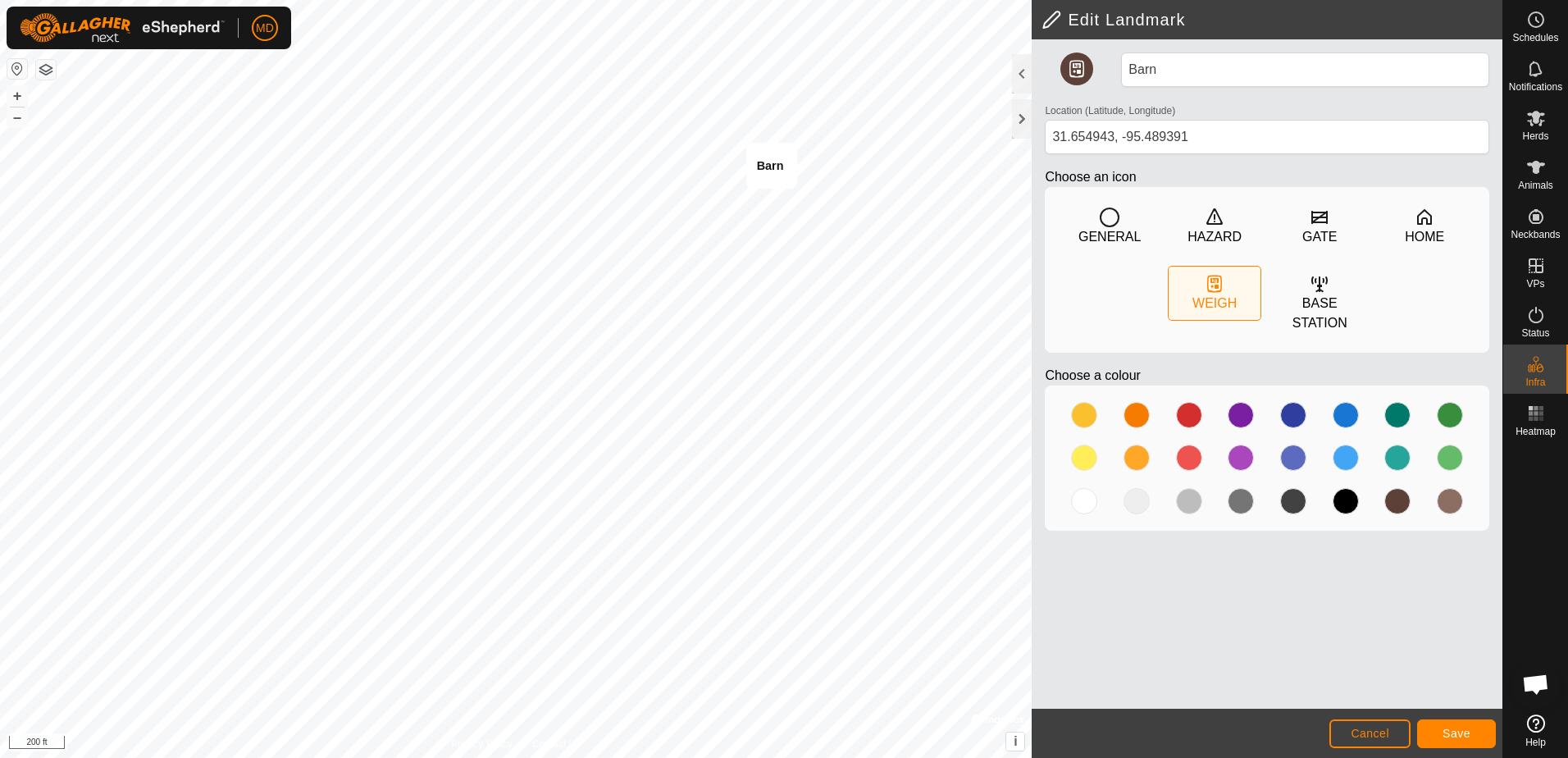
type input "31.653961, -95.487416"
click at [1465, 731] on span "Save" at bounding box center [1456, 733] width 28 height 13
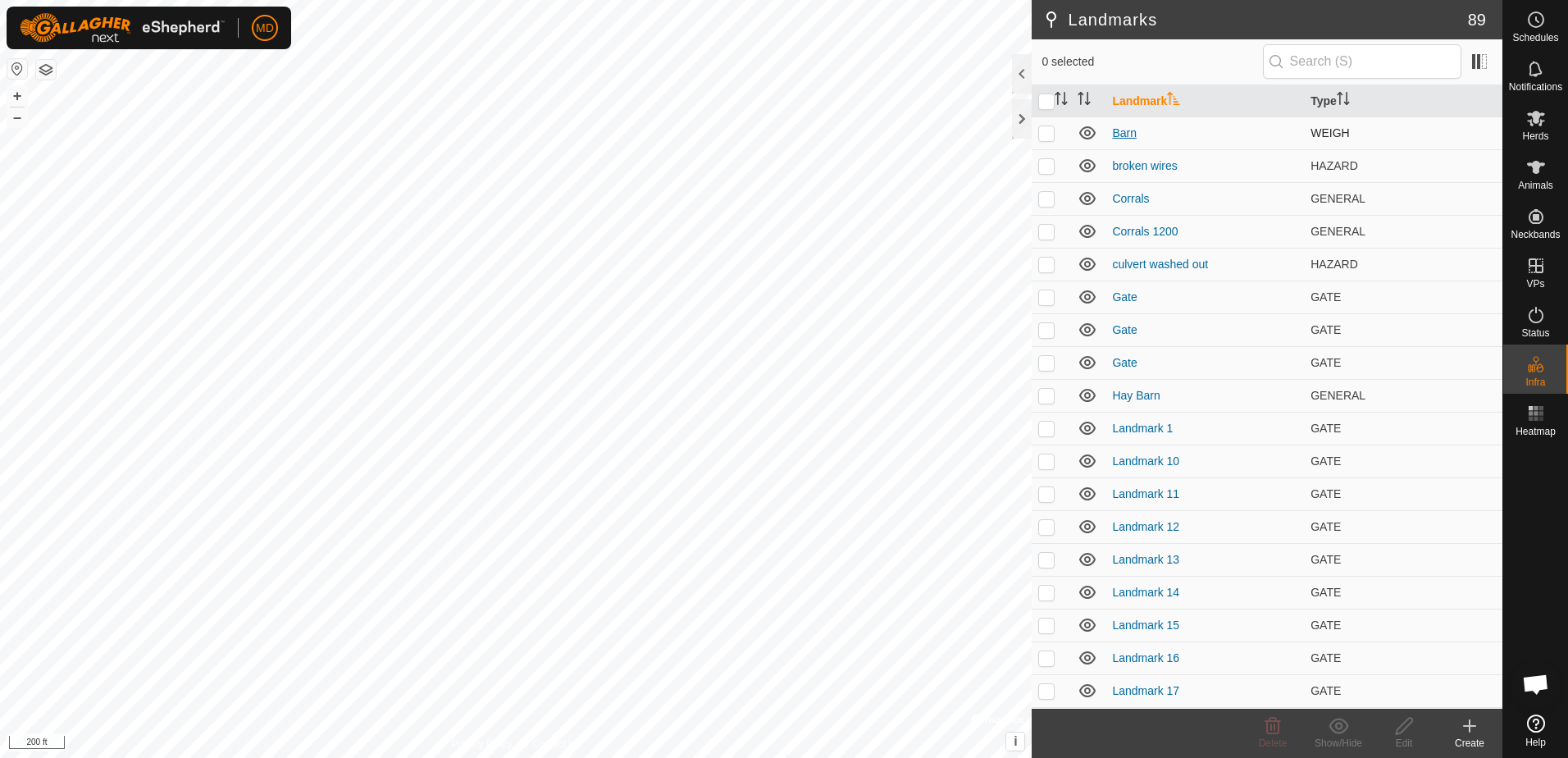
click at [1116, 129] on link "Barn" at bounding box center [1124, 133] width 24 height 13
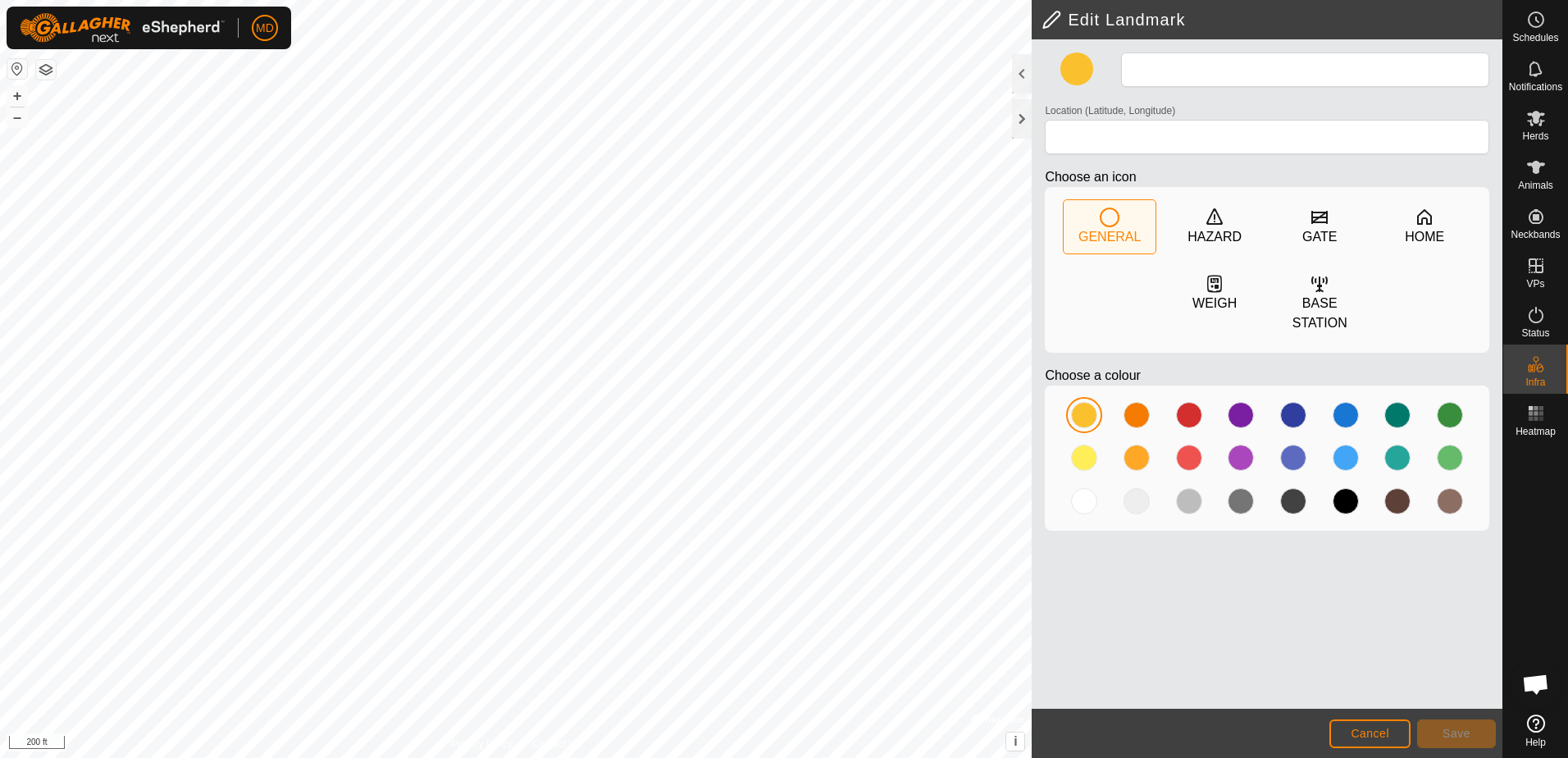
type input "Barn"
type input "31.653961, -95.487416"
click at [1110, 217] on icon at bounding box center [1110, 218] width 20 height 20
click at [1185, 444] on div at bounding box center [1189, 457] width 26 height 26
click at [1459, 733] on span "Save" at bounding box center [1456, 733] width 28 height 13
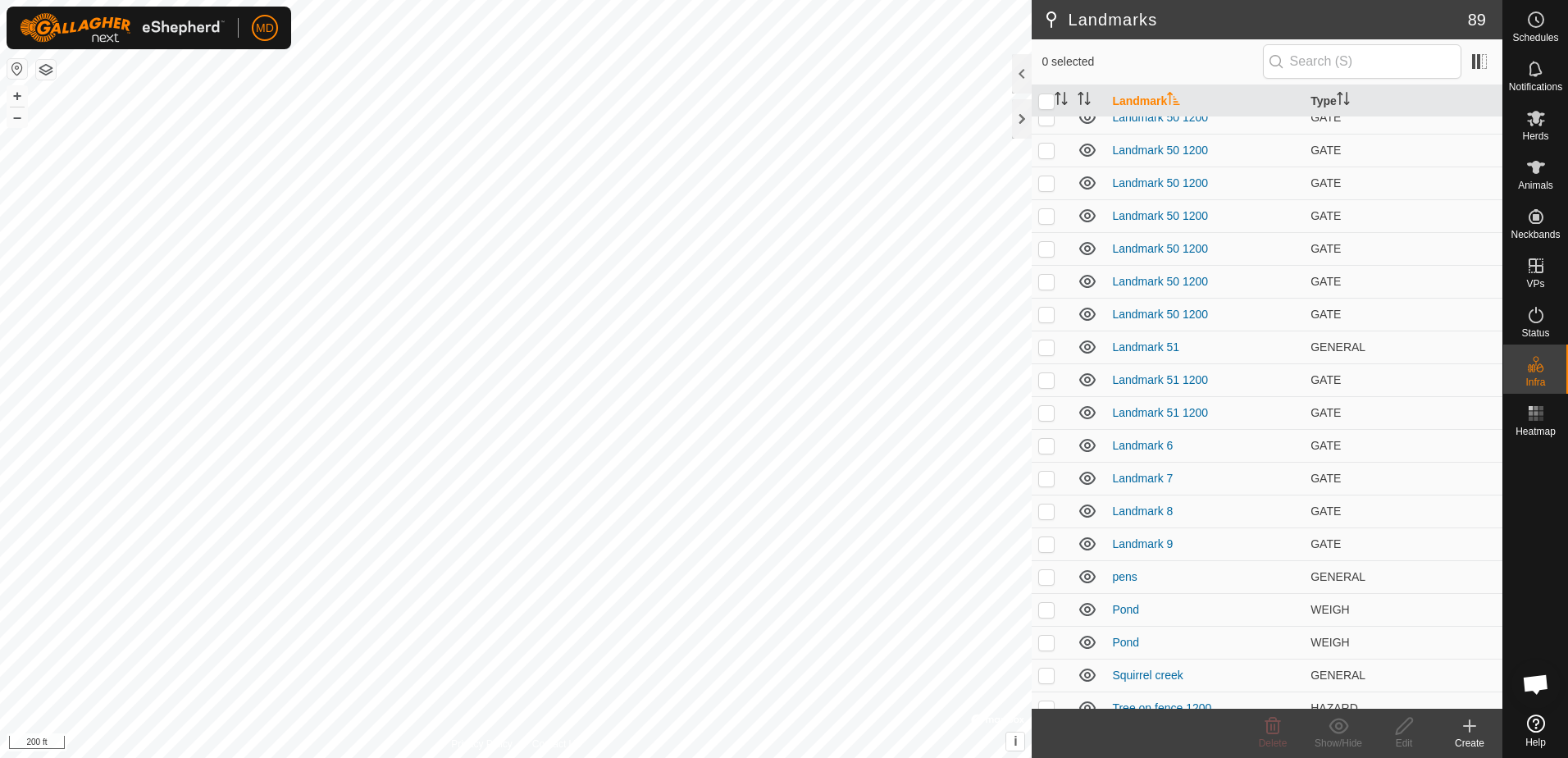
scroll to position [2328, 0]
click at [1083, 588] on icon at bounding box center [1088, 593] width 20 height 20
click at [1089, 594] on icon at bounding box center [1088, 593] width 20 height 20
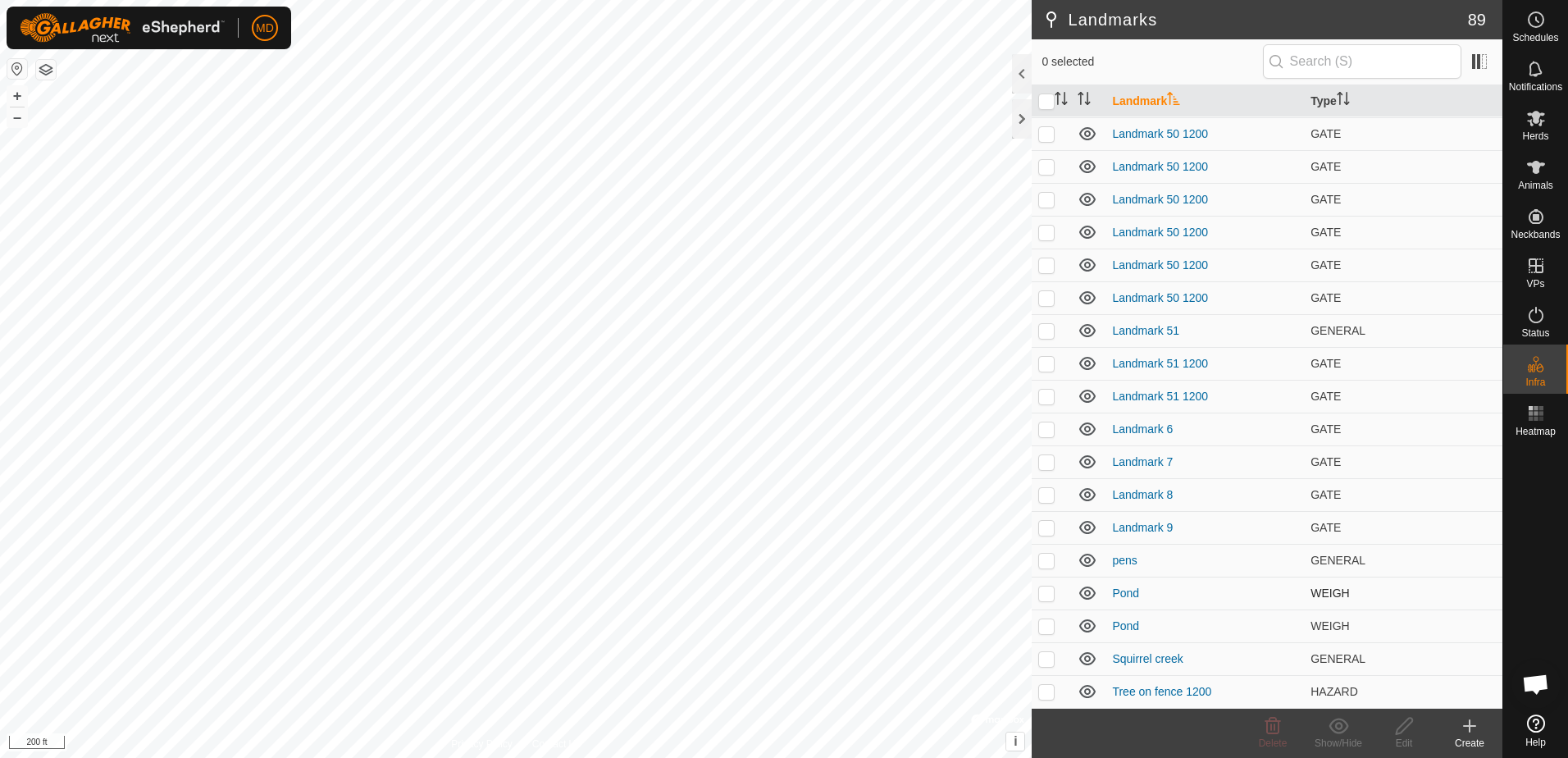
click at [1328, 594] on span "WEIGH" at bounding box center [1330, 593] width 38 height 13
click at [1044, 589] on p-checkbox at bounding box center [1047, 593] width 17 height 13
checkbox input "true"
click at [1401, 725] on icon at bounding box center [1404, 726] width 17 height 17
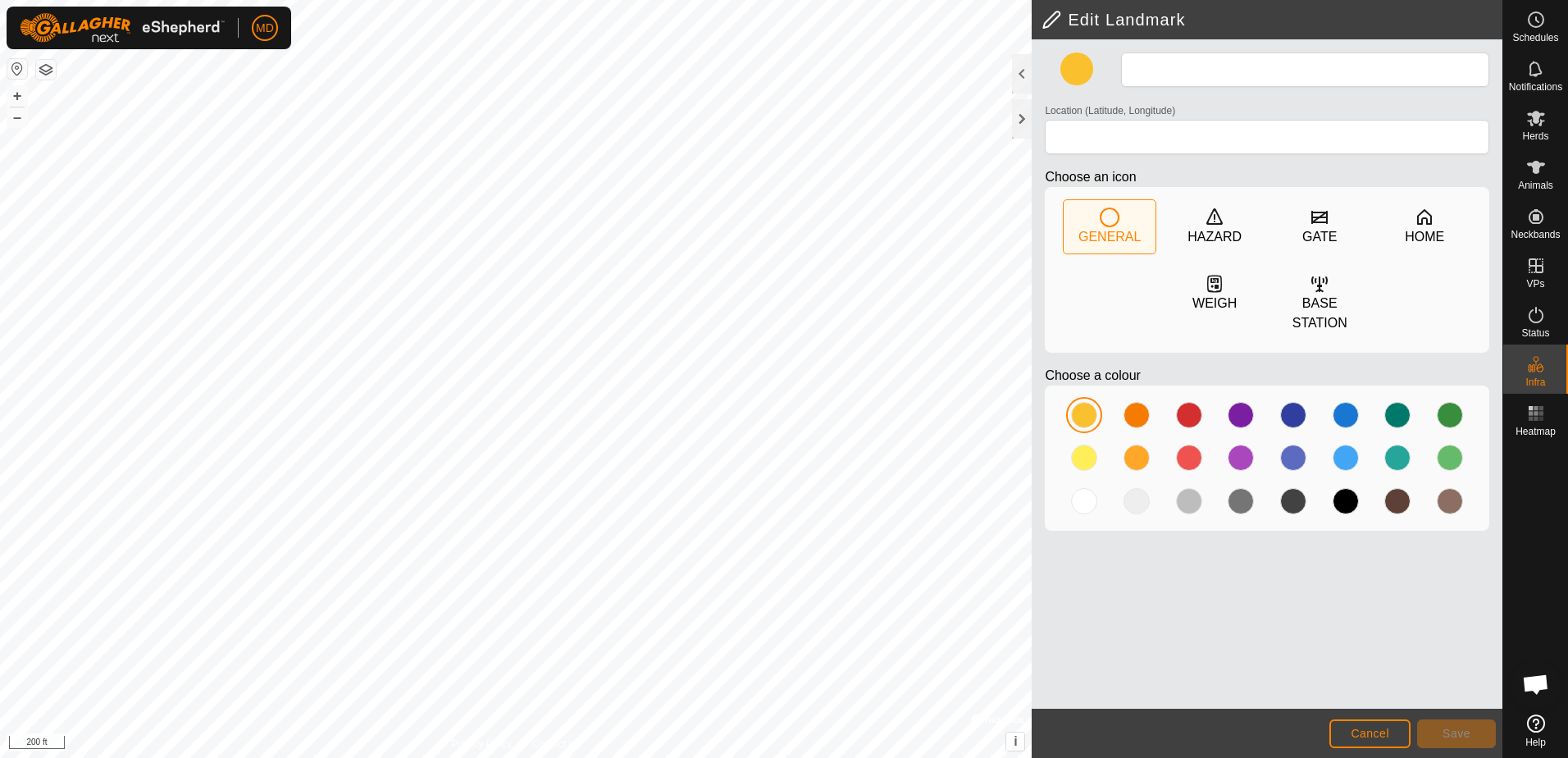
type input "Pond"
type input "31.652956, -95.488065"
click at [1106, 215] on icon at bounding box center [1110, 218] width 20 height 20
click at [1352, 402] on div at bounding box center [1345, 414] width 26 height 26
click at [1455, 723] on button "Save" at bounding box center [1456, 733] width 78 height 28
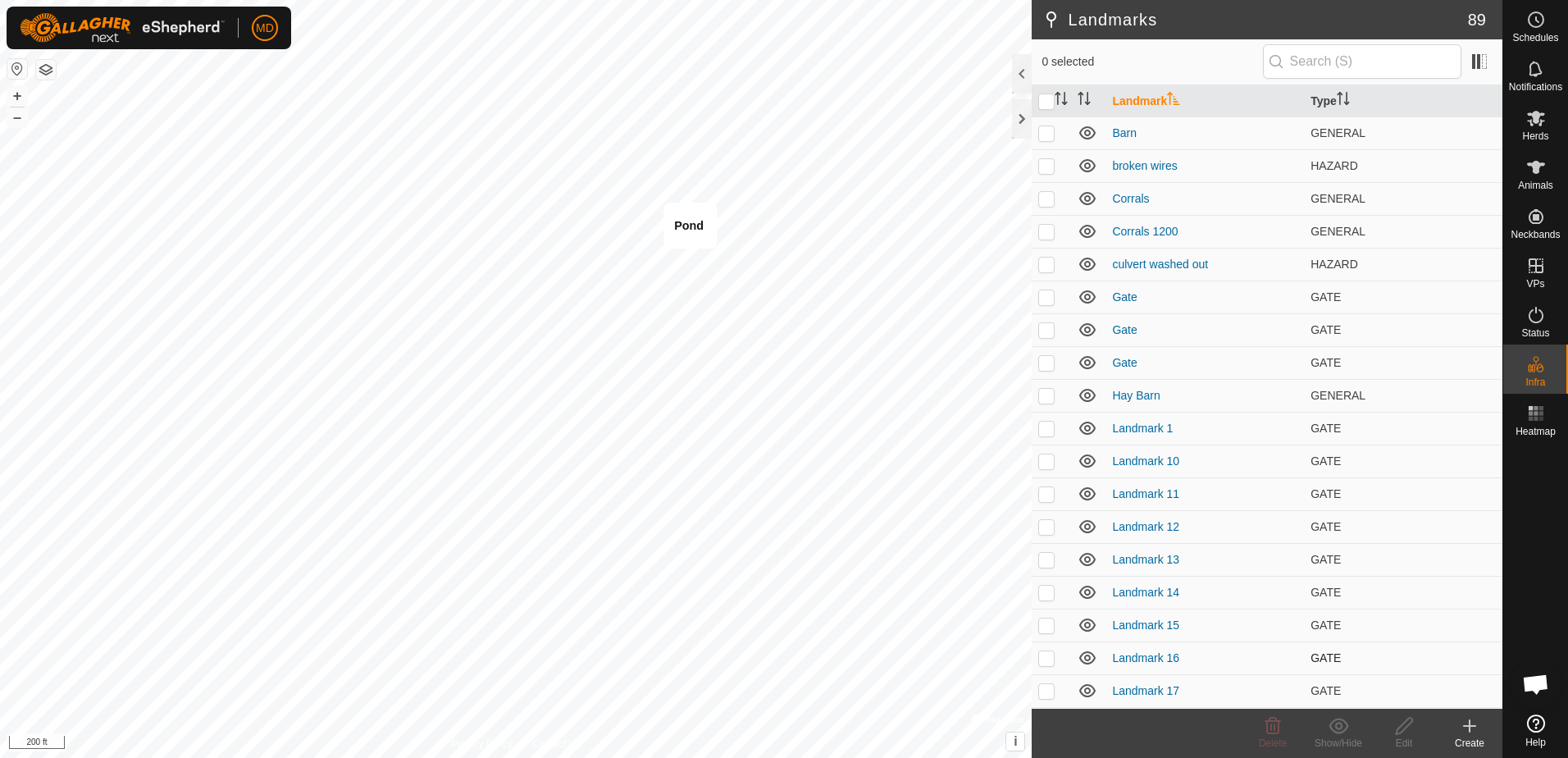
checkbox input "true"
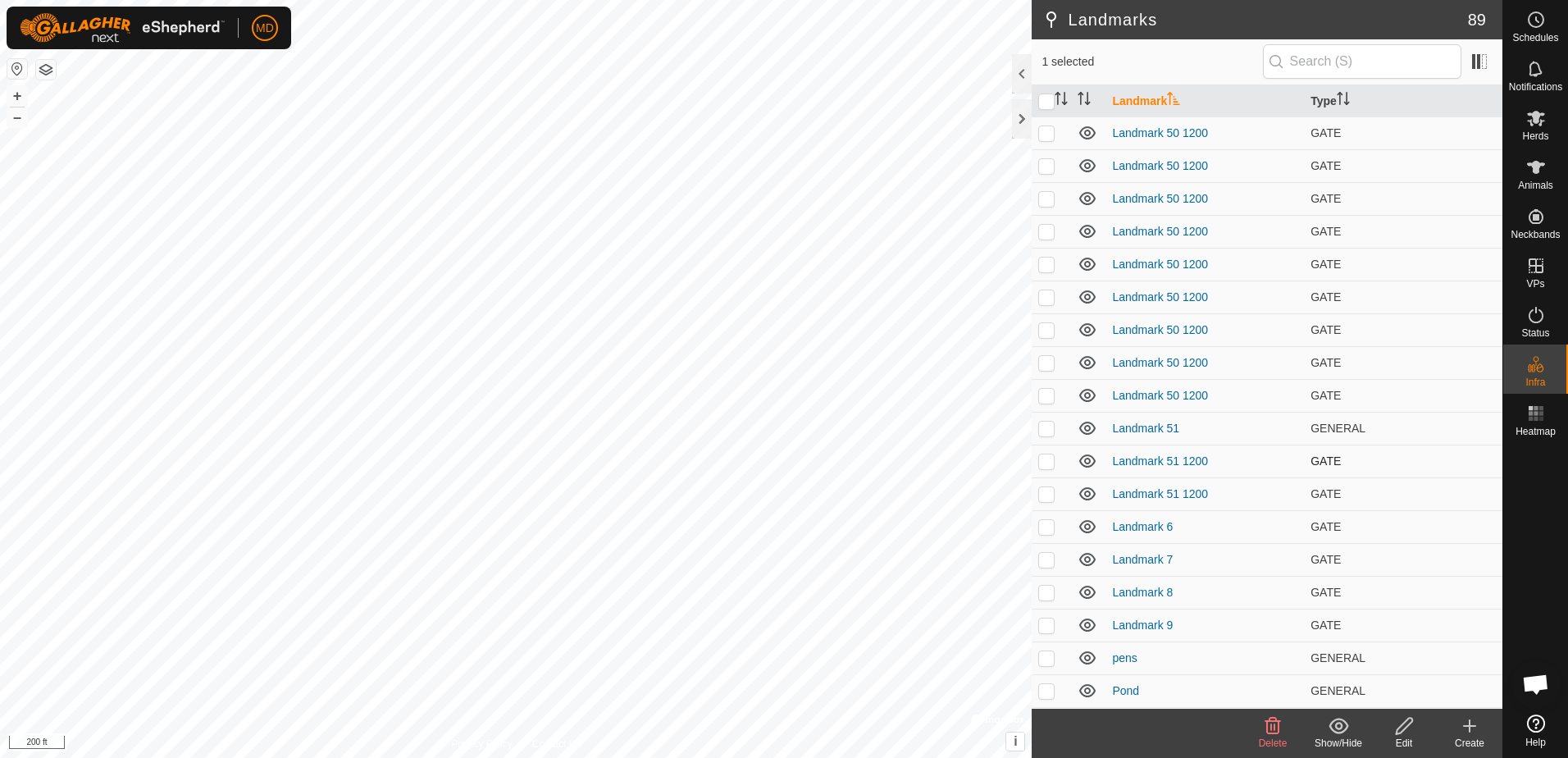
scroll to position [2328, 0]
click at [1044, 590] on p-checkbox at bounding box center [1047, 593] width 17 height 13
click at [1087, 622] on icon at bounding box center [1088, 626] width 20 height 20
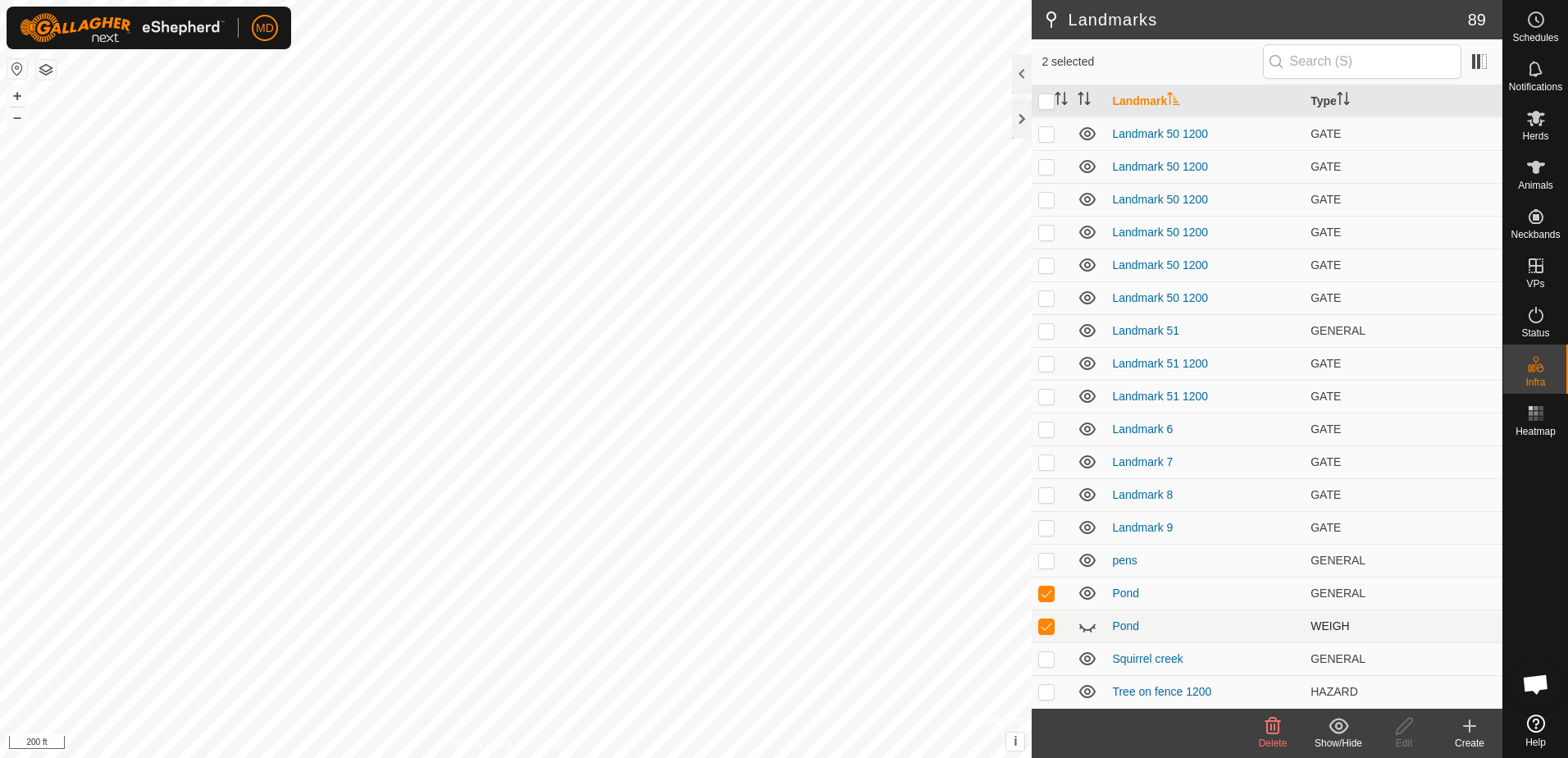
click at [1087, 625] on icon at bounding box center [1088, 626] width 20 height 20
click at [1043, 588] on p-checkbox at bounding box center [1047, 593] width 17 height 13
checkbox input "false"
click at [1409, 736] on div "Edit" at bounding box center [1404, 743] width 66 height 15
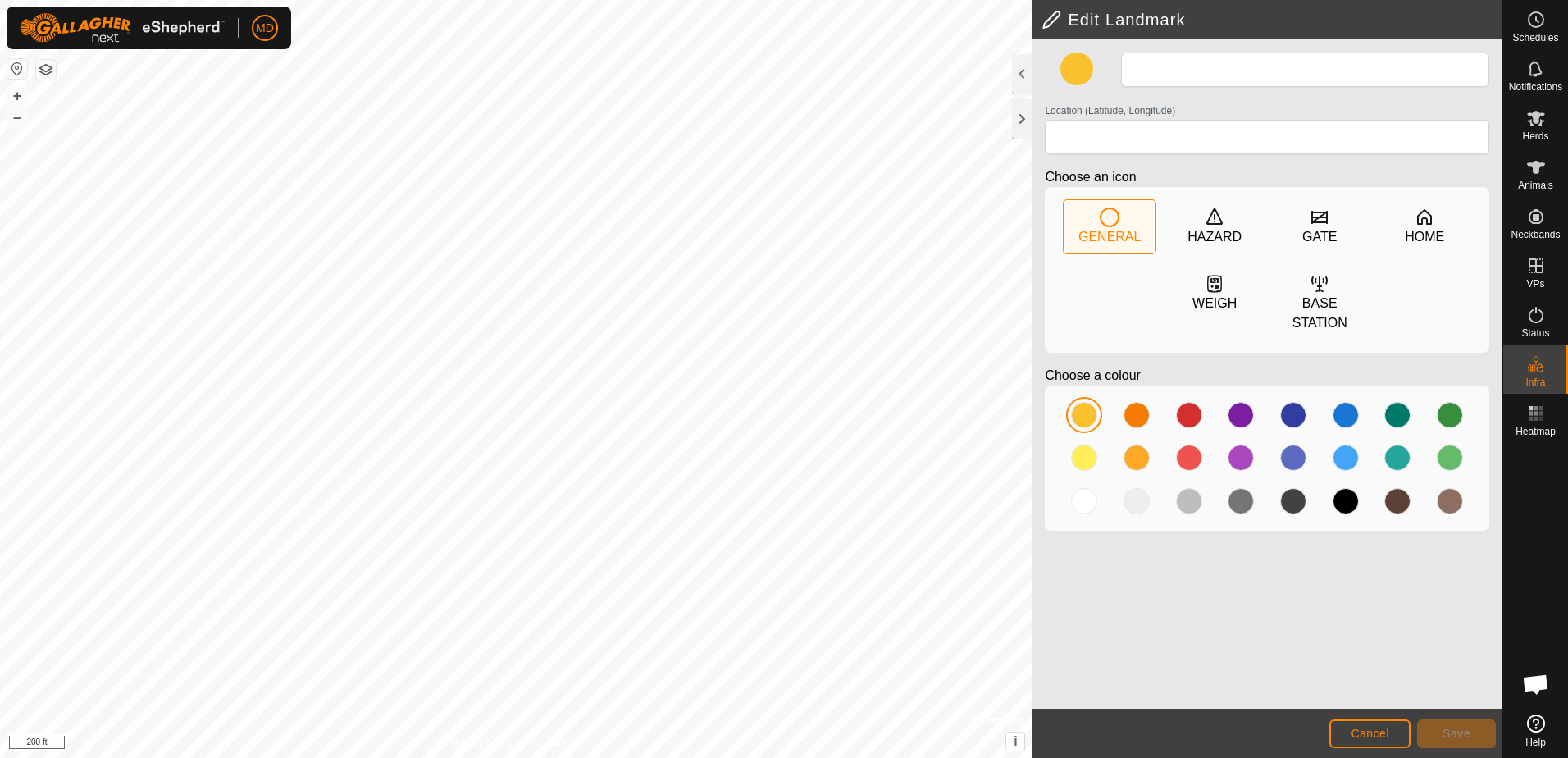
type input "Pond"
type input "31.655815, -95.488746"
click at [1106, 219] on icon at bounding box center [1110, 218] width 20 height 20
click at [1342, 402] on div at bounding box center [1345, 414] width 26 height 26
click at [1466, 733] on span "Save" at bounding box center [1456, 733] width 28 height 13
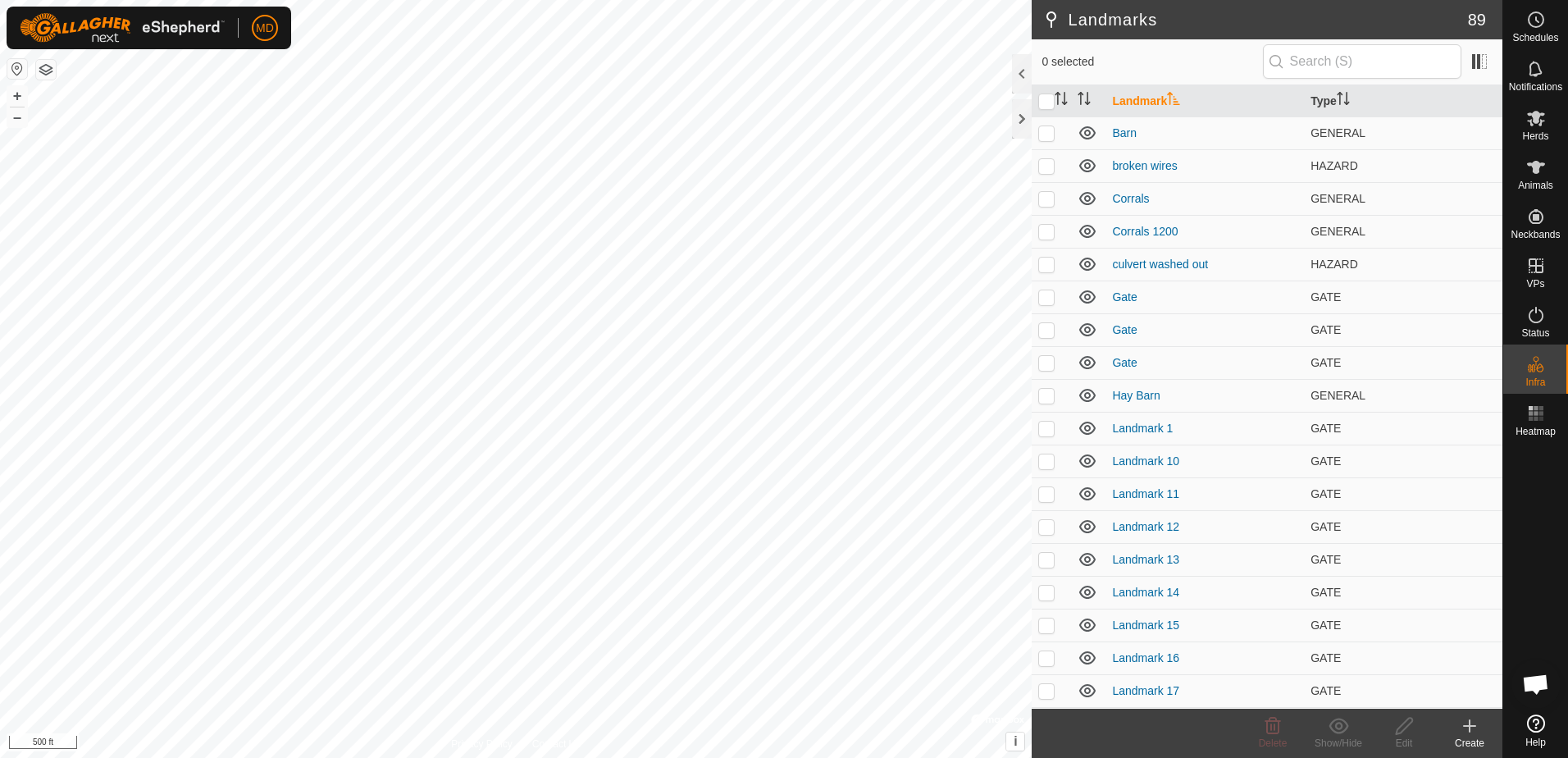
click at [1463, 735] on icon at bounding box center [1470, 726] width 20 height 20
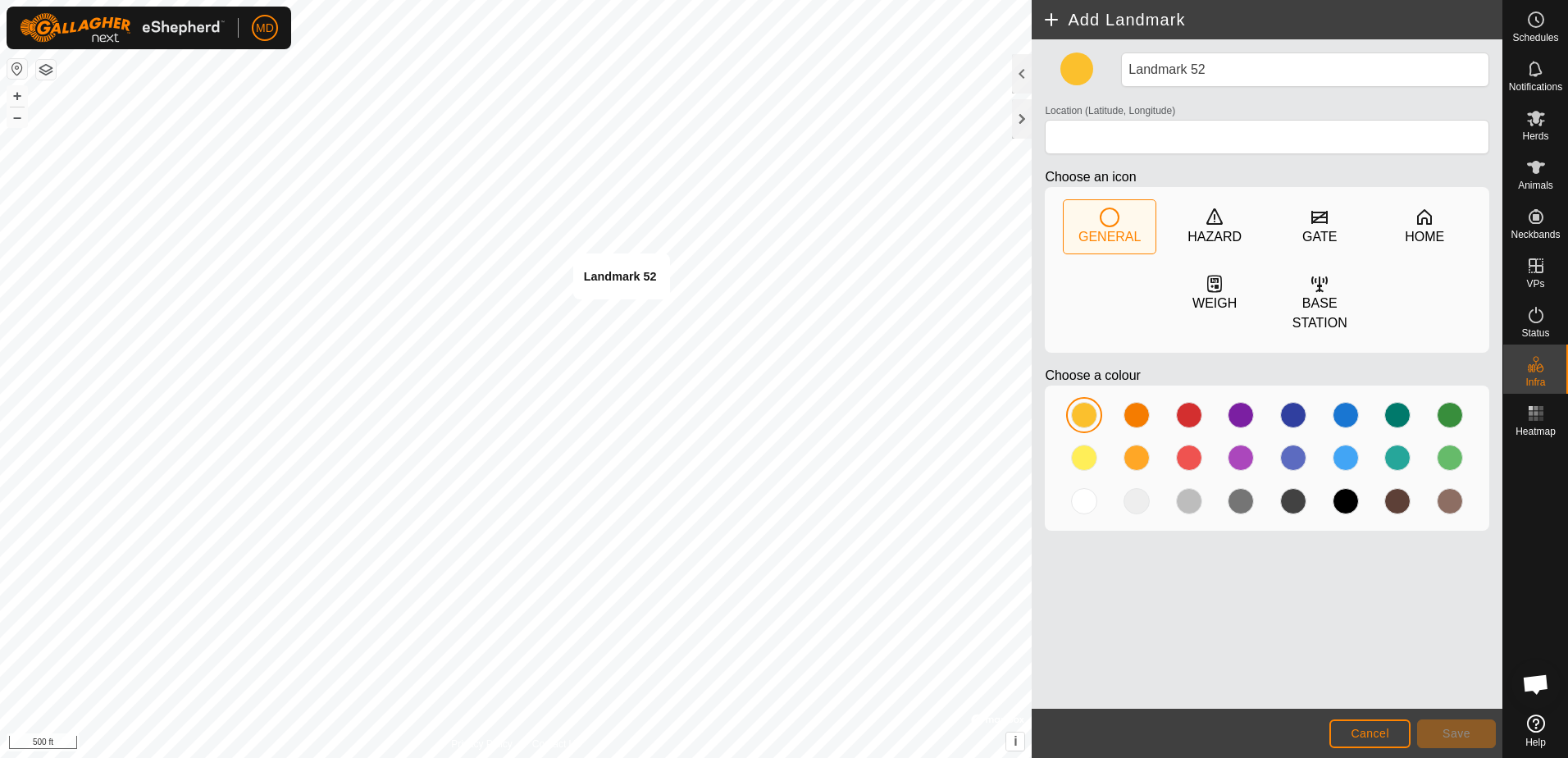
type input "31.650183, -95.488084"
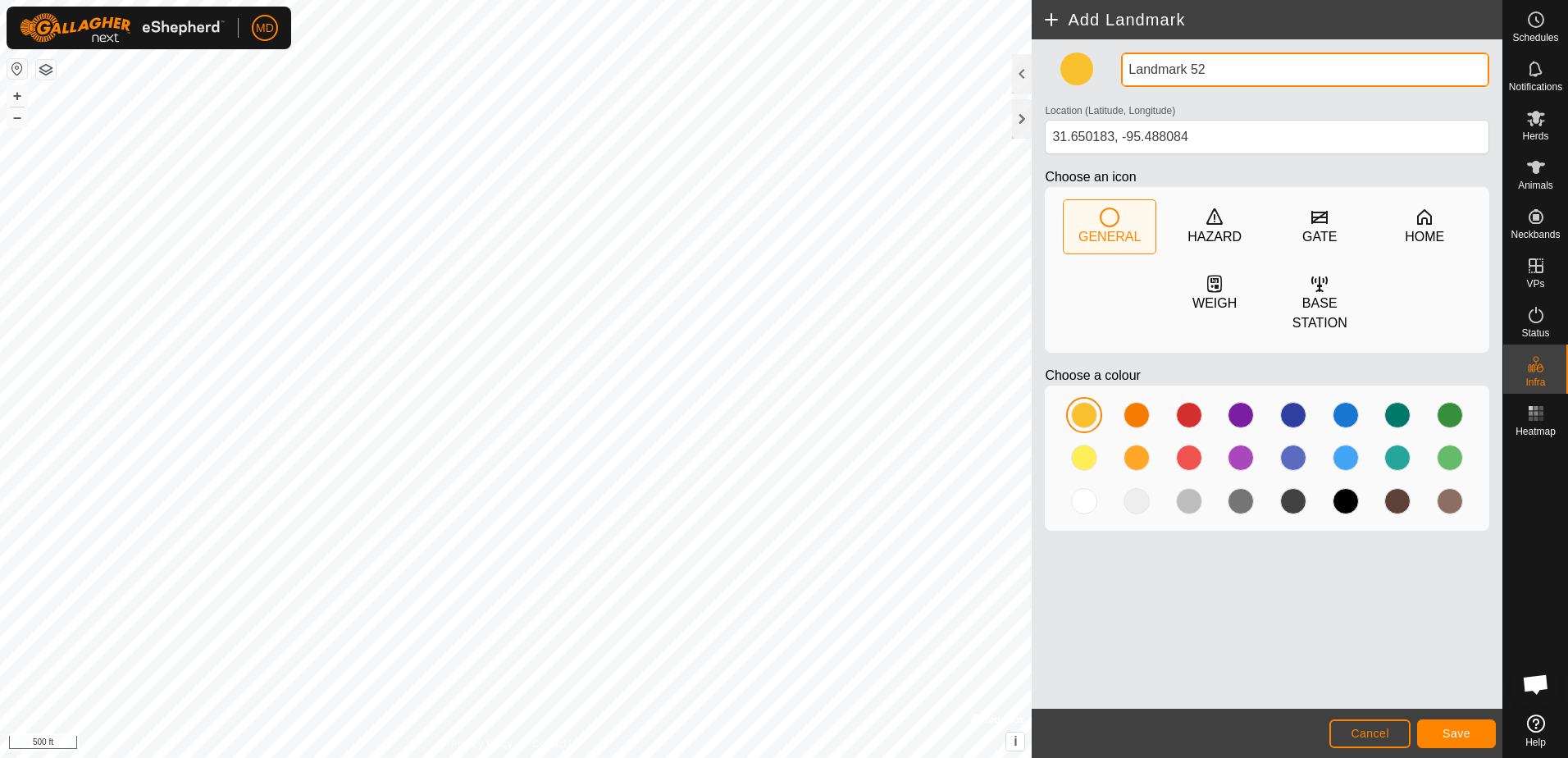
click at [1221, 66] on input "Landmark 52" at bounding box center [1305, 69] width 368 height 34
type input "L"
type input "branch"
click at [1345, 402] on div at bounding box center [1345, 414] width 26 height 26
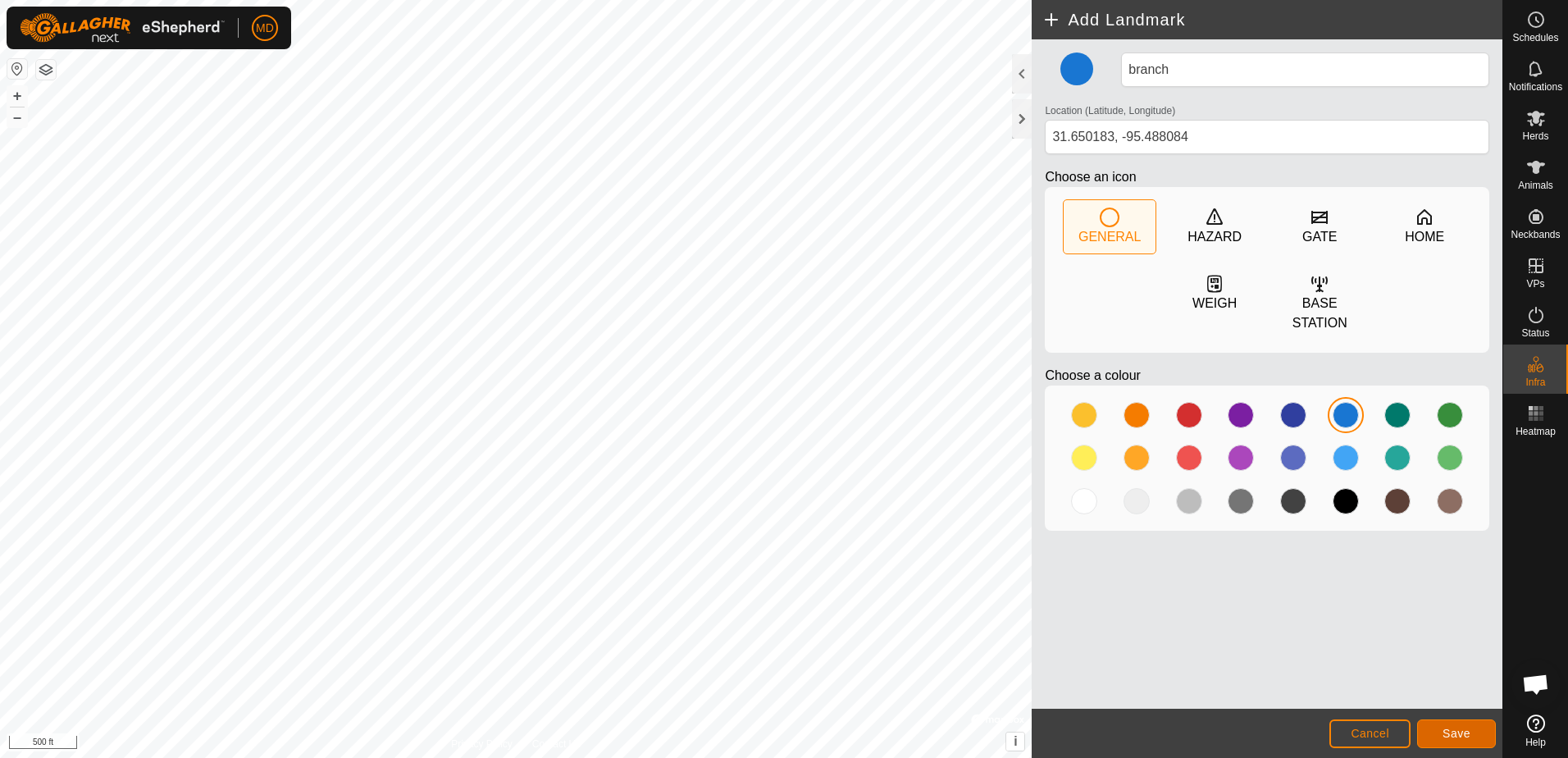
click at [1465, 730] on span "Save" at bounding box center [1456, 733] width 28 height 13
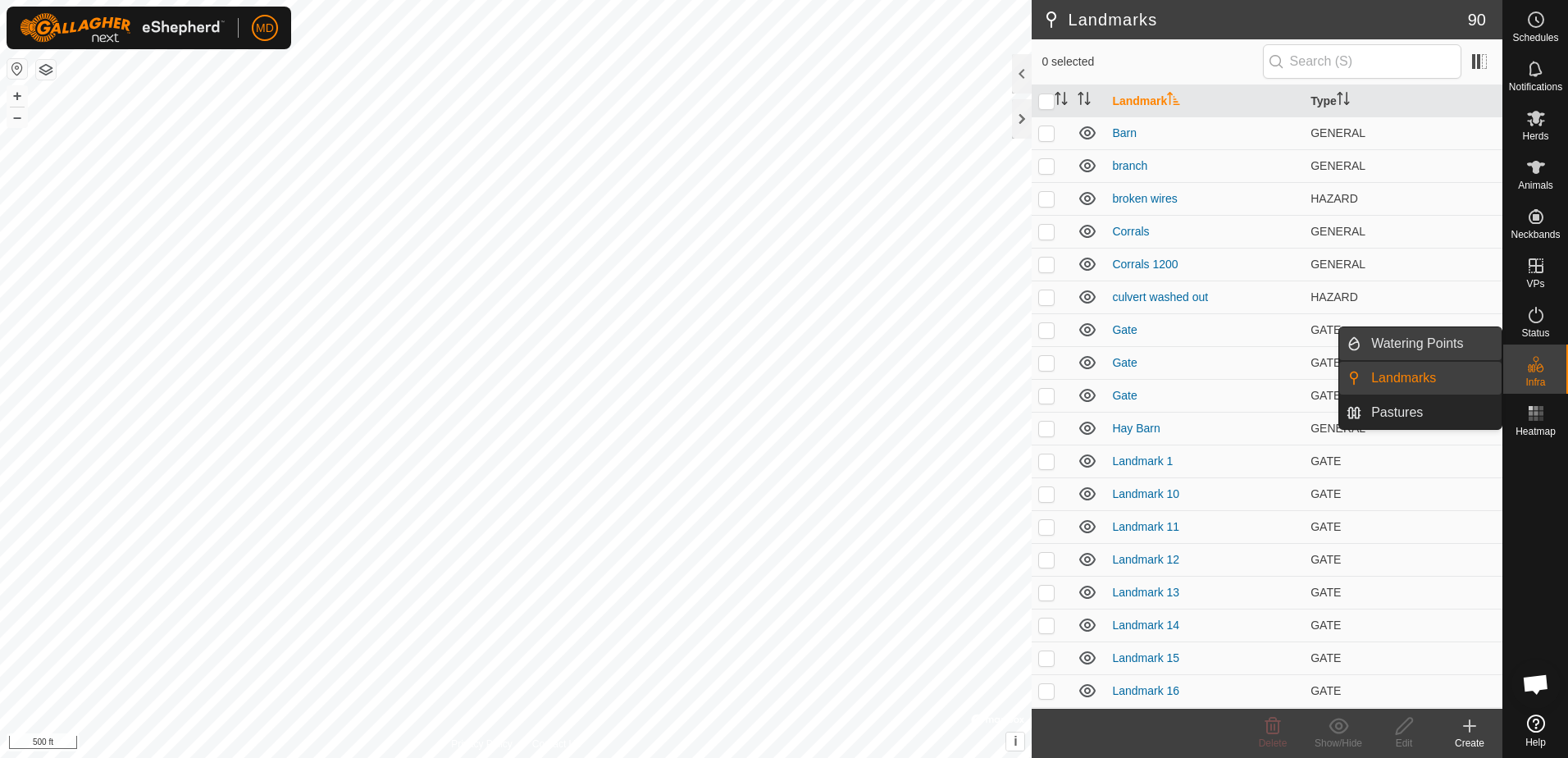
click at [1412, 340] on link "Watering Points" at bounding box center [1432, 343] width 140 height 33
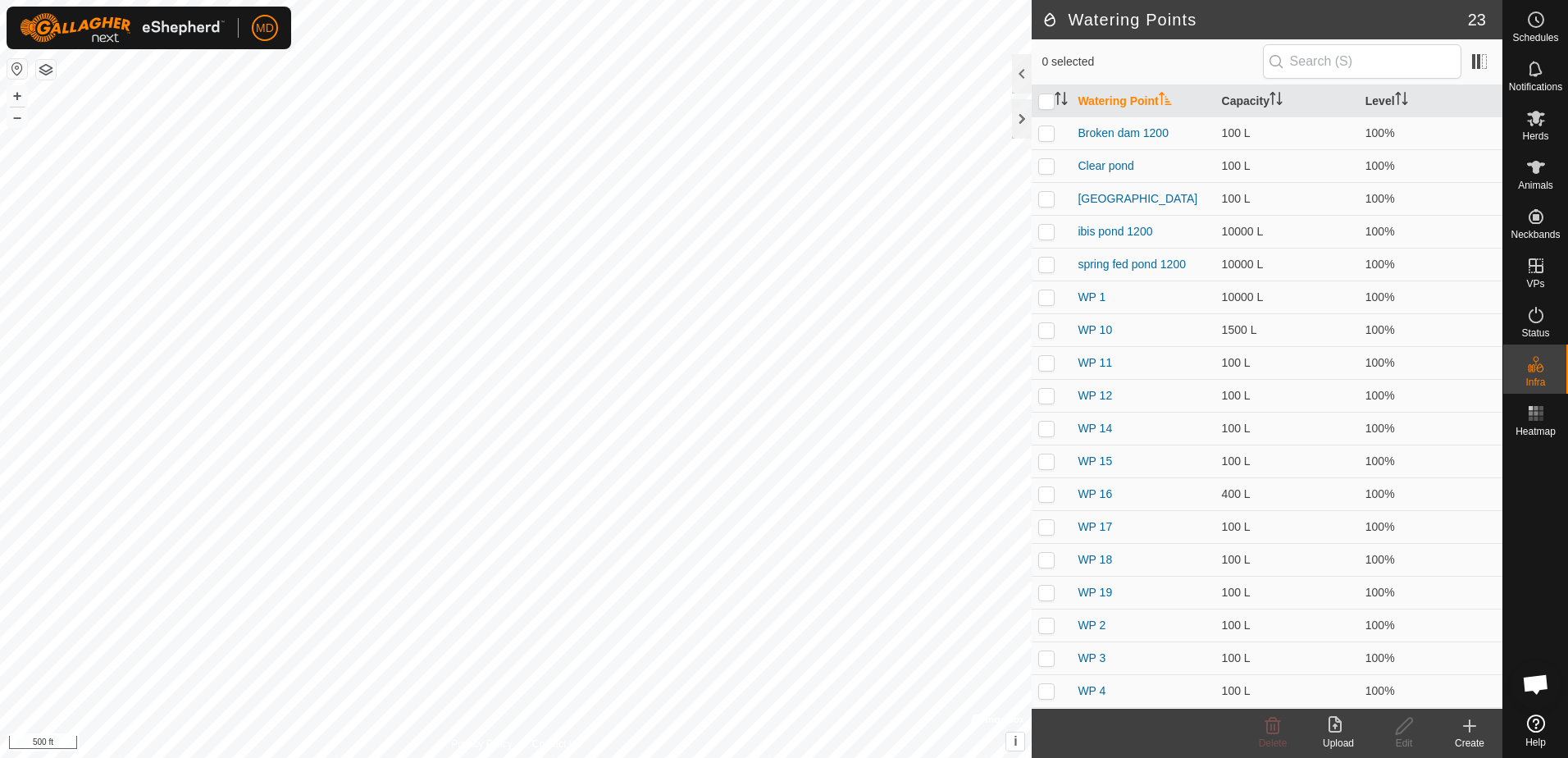
click at [1467, 730] on icon at bounding box center [1470, 726] width 20 height 20
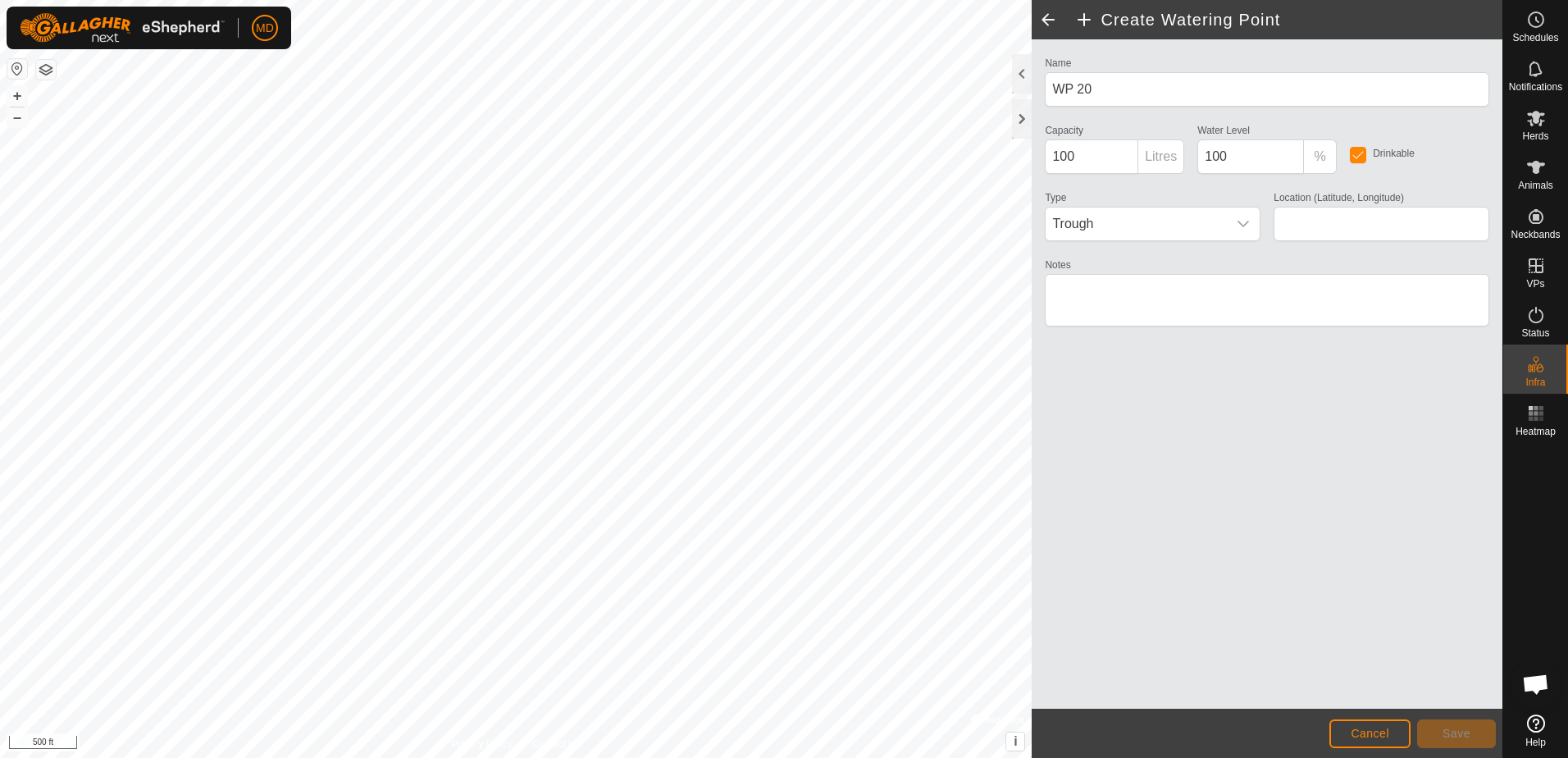
type input "31.646920, -95.488765"
click at [1245, 221] on icon "dropdown trigger" at bounding box center [1243, 224] width 13 height 13
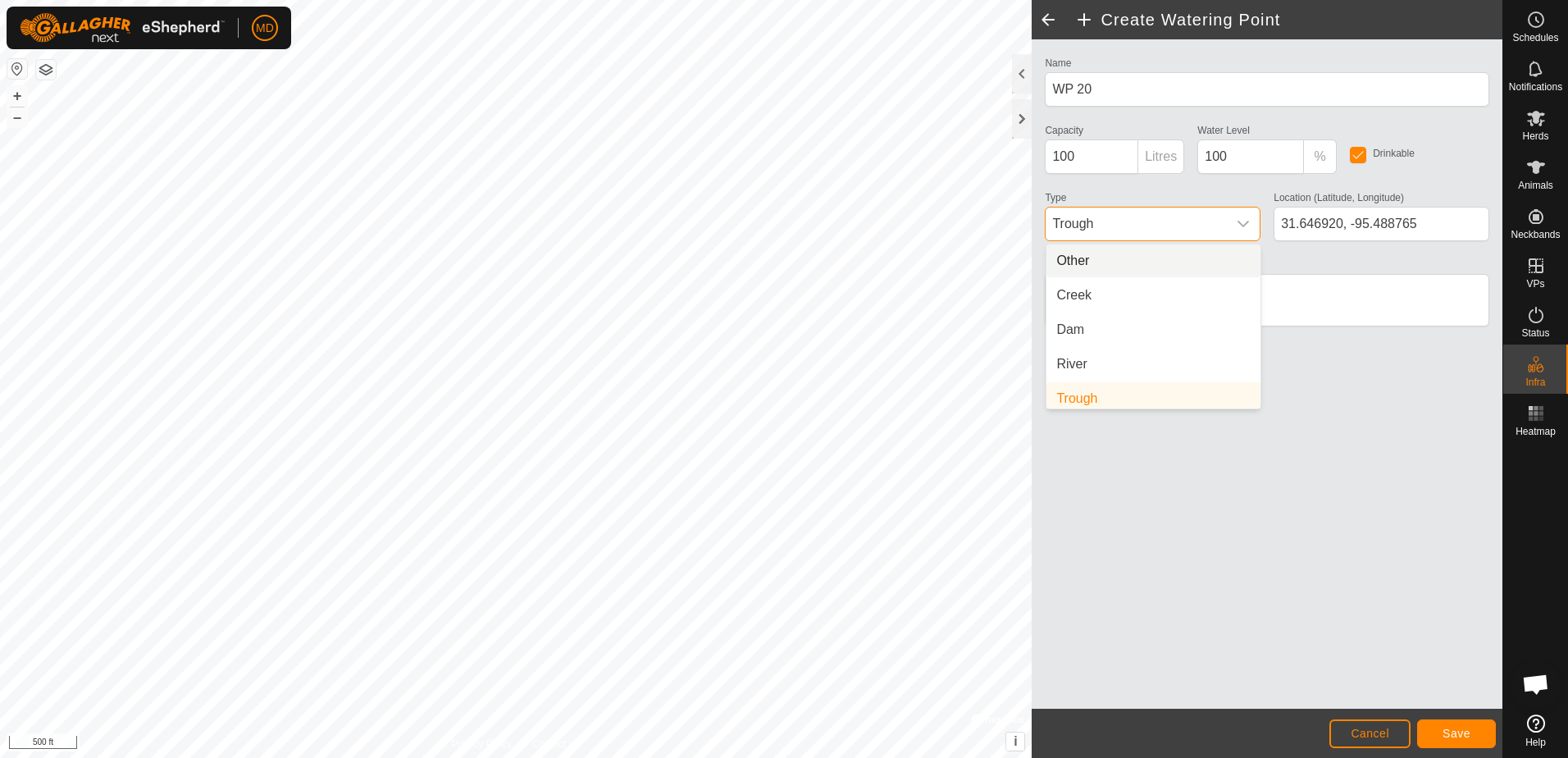
scroll to position [7, 0]
click at [1085, 292] on li "Creek" at bounding box center [1153, 288] width 214 height 33
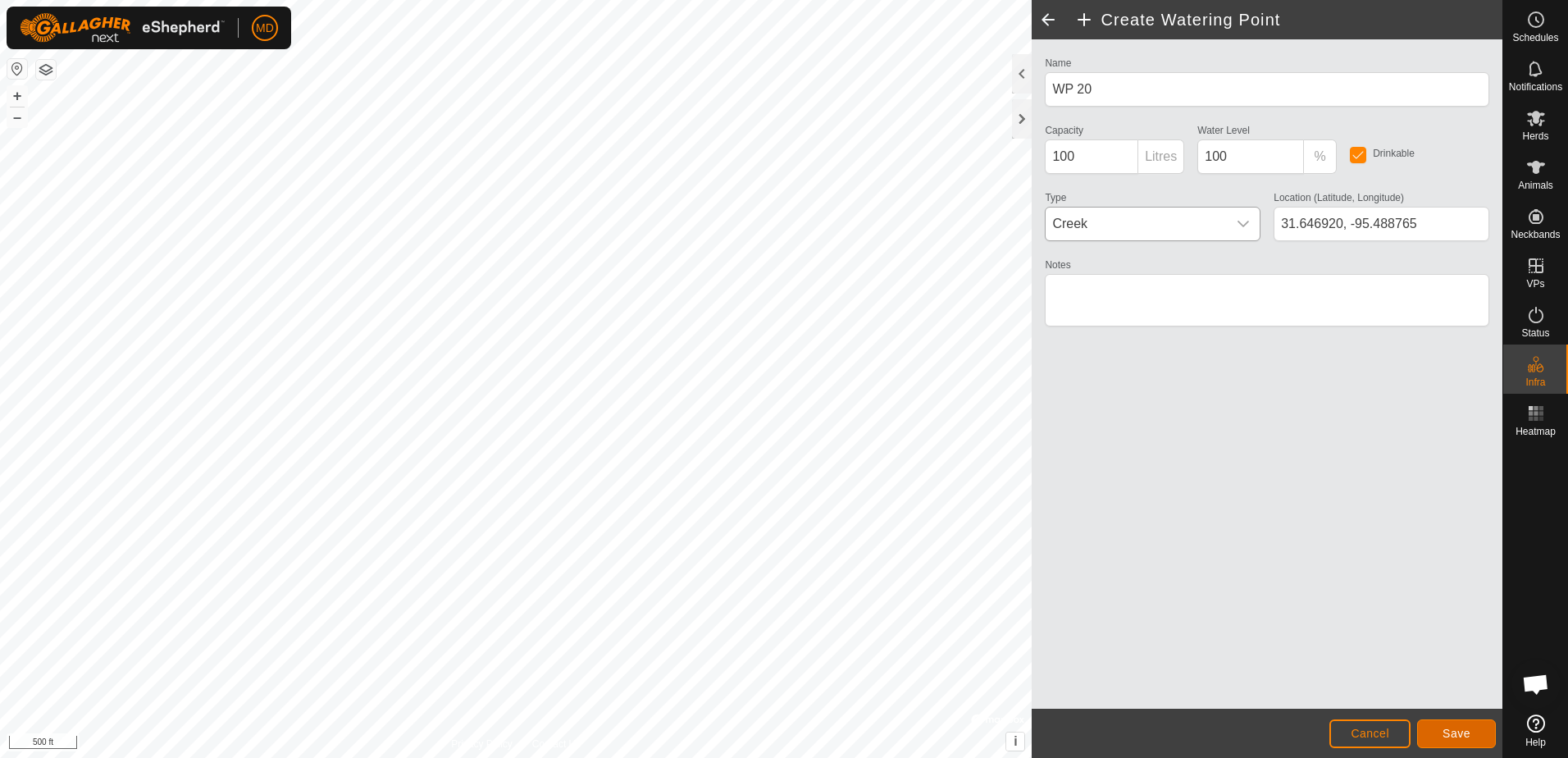
click at [1461, 732] on span "Save" at bounding box center [1456, 733] width 28 height 13
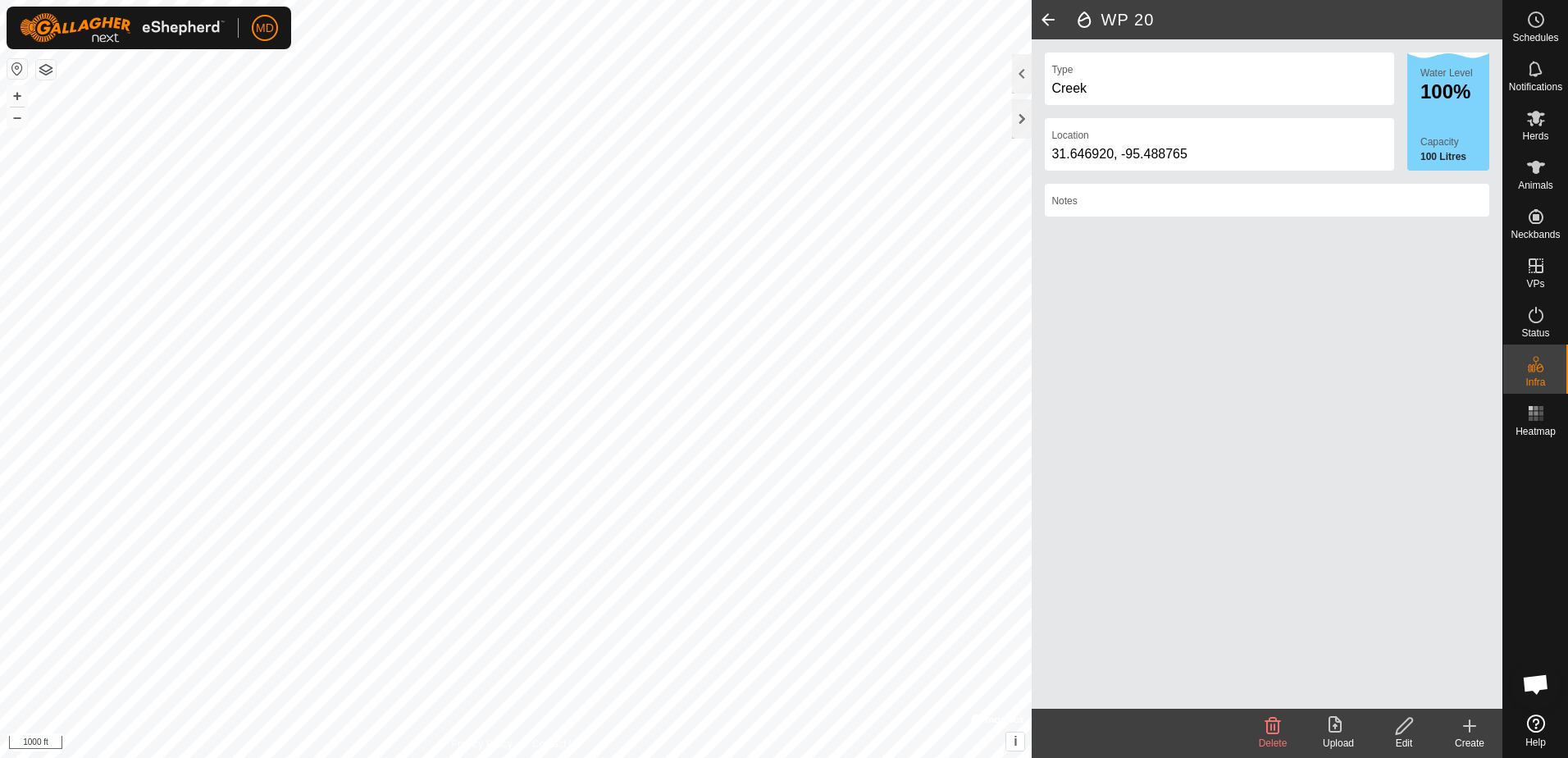
click at [1465, 725] on icon at bounding box center [1469, 725] width 12 height 0
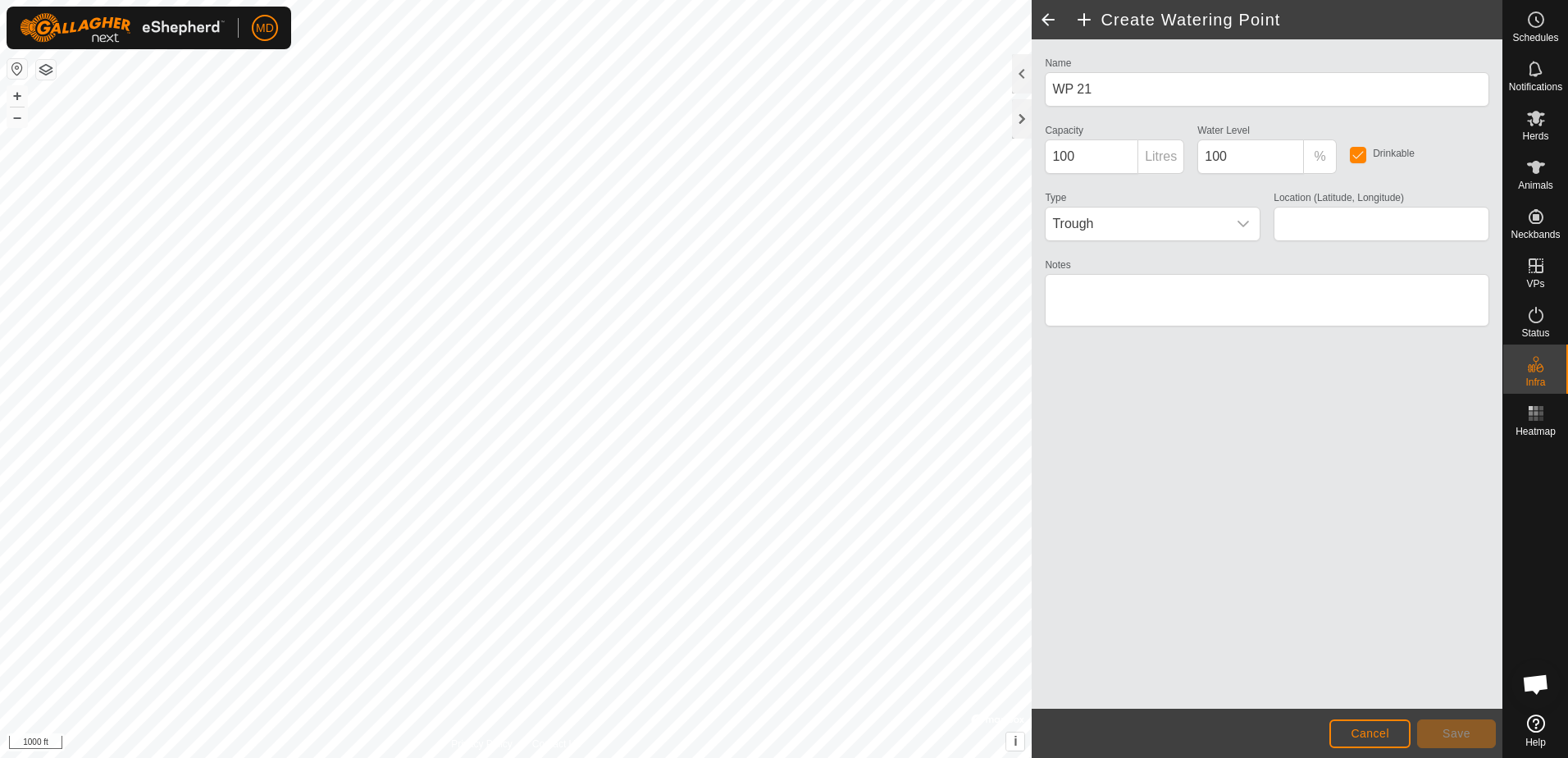
type input "31.650671, -95.489512"
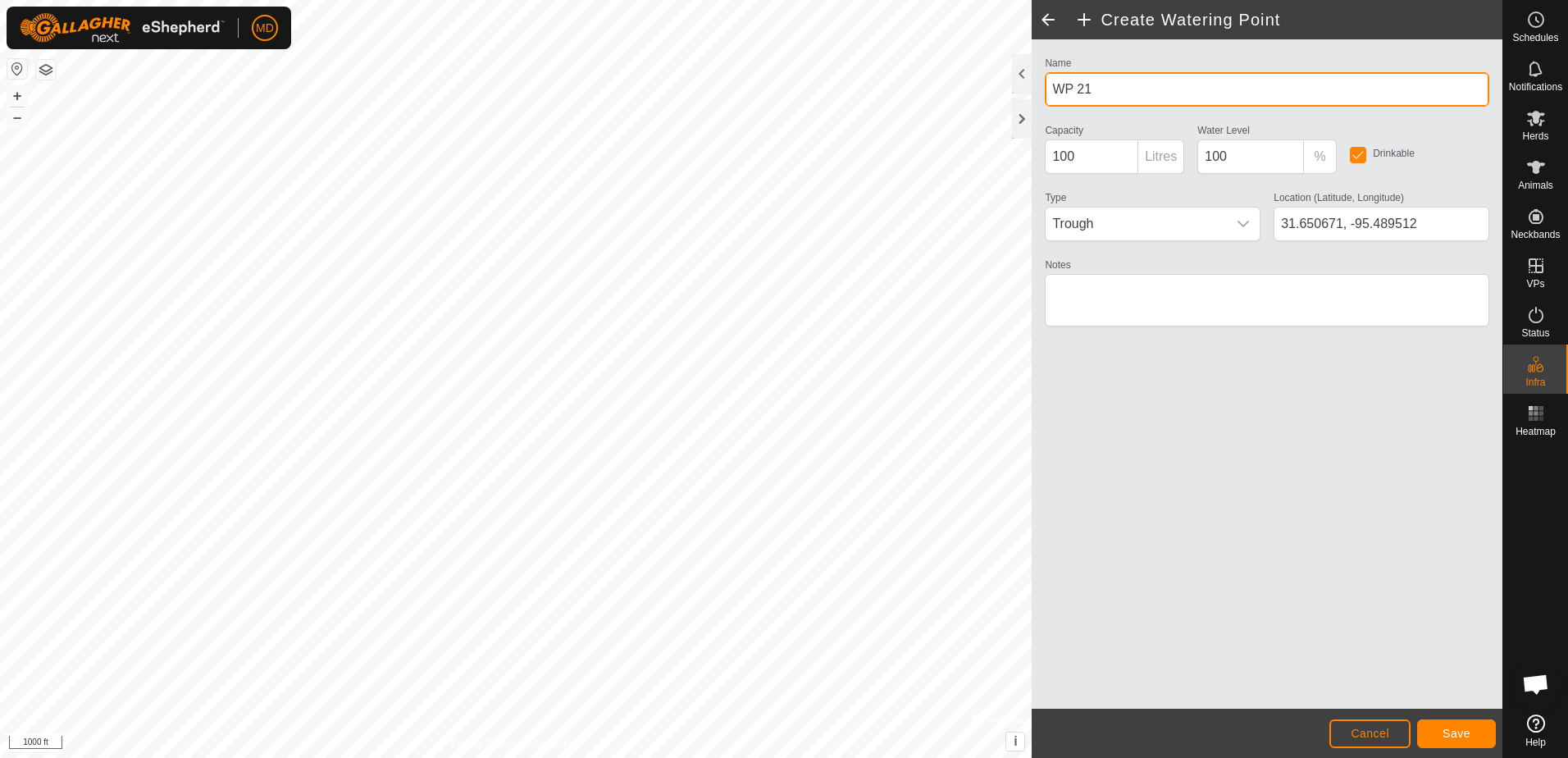
click at [1098, 84] on input "WP 21" at bounding box center [1267, 88] width 444 height 34
type input "W"
type input "branch"
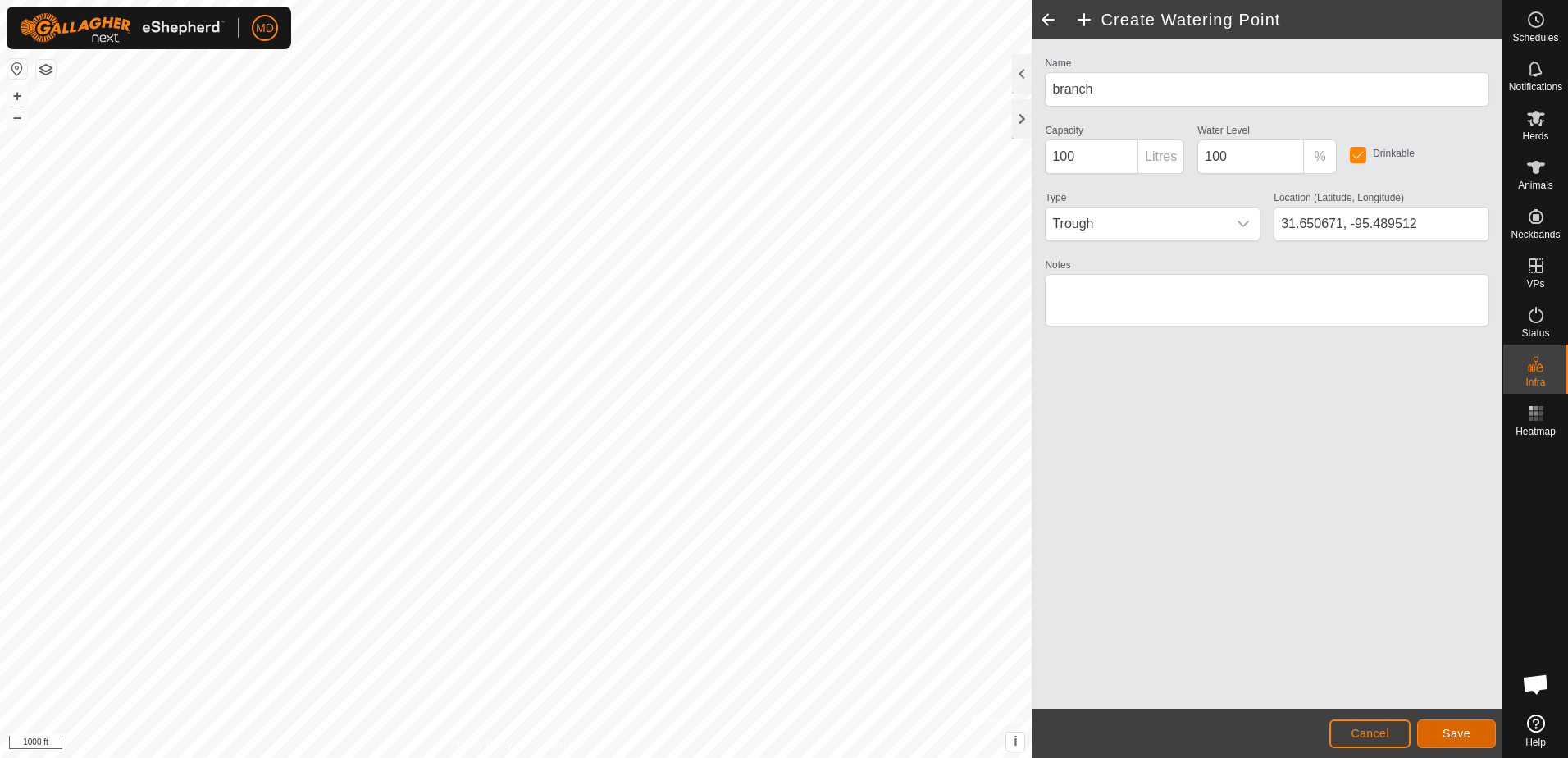
click at [1457, 730] on span "Save" at bounding box center [1456, 733] width 28 height 13
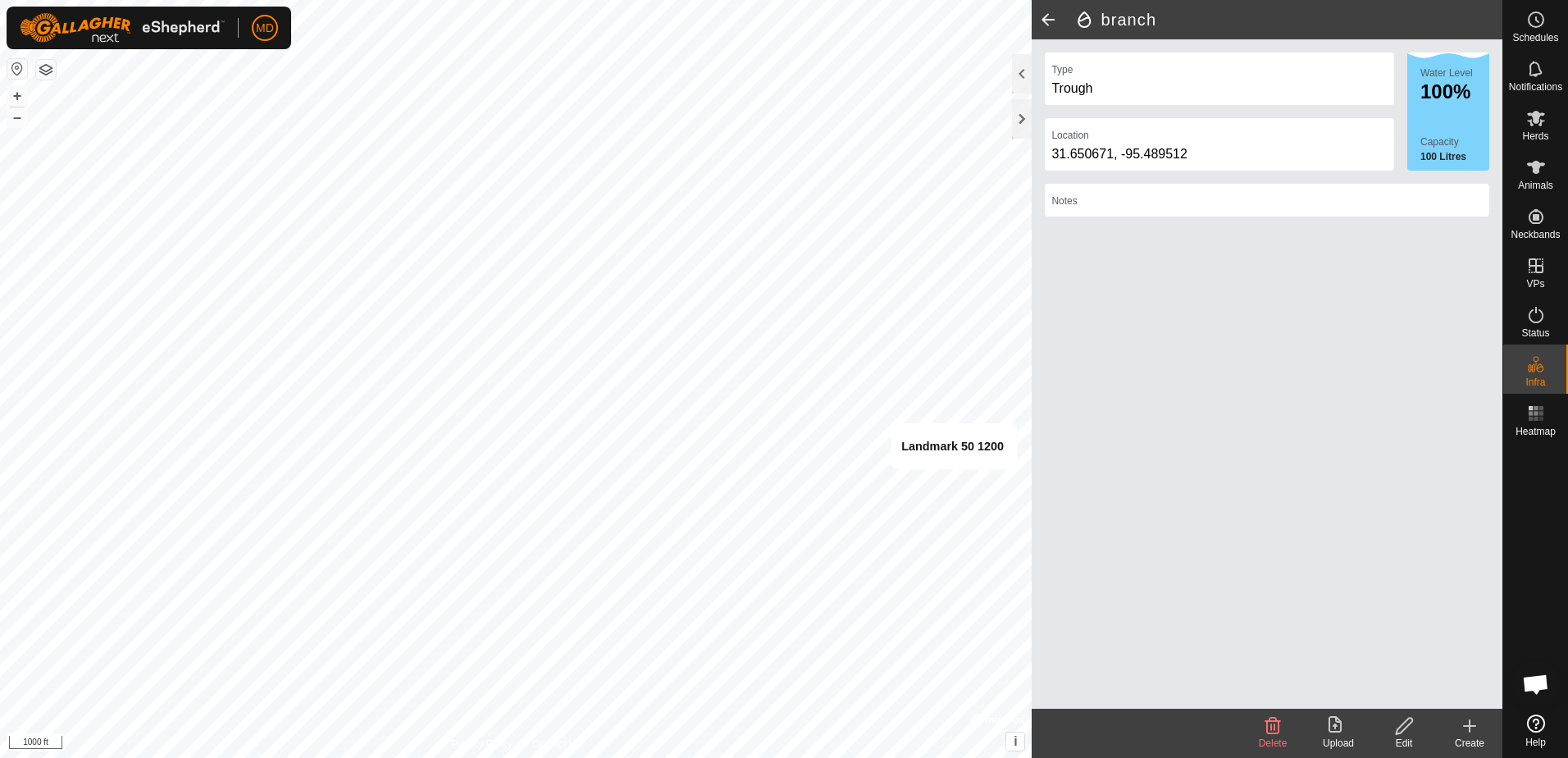
click at [1471, 742] on div "Create" at bounding box center [1469, 743] width 66 height 15
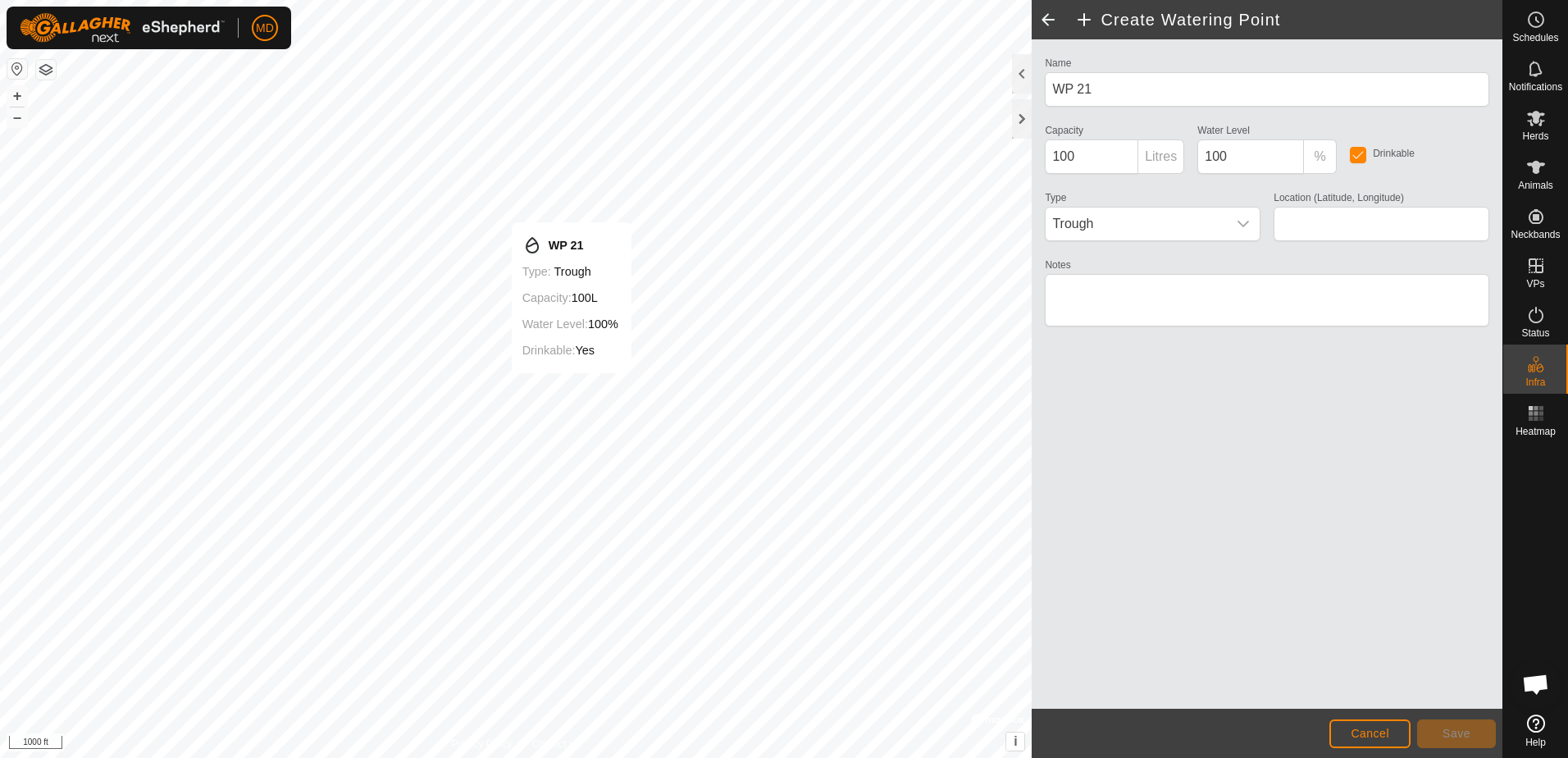
type input "31.650252, -95.487941"
click at [1239, 222] on icon "dropdown trigger" at bounding box center [1243, 224] width 12 height 7
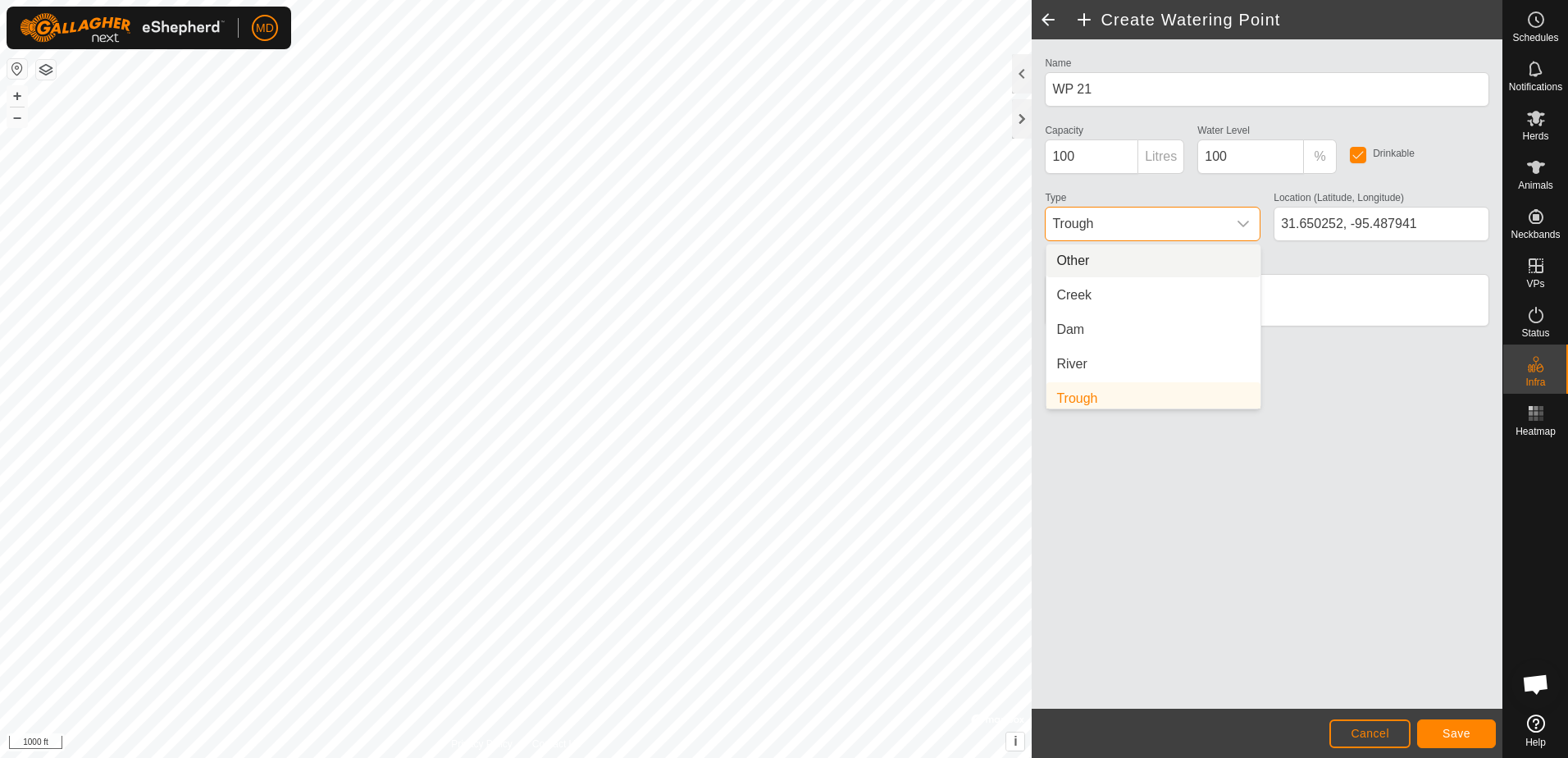
scroll to position [7, 0]
click at [1066, 326] on li "Dam" at bounding box center [1153, 322] width 214 height 33
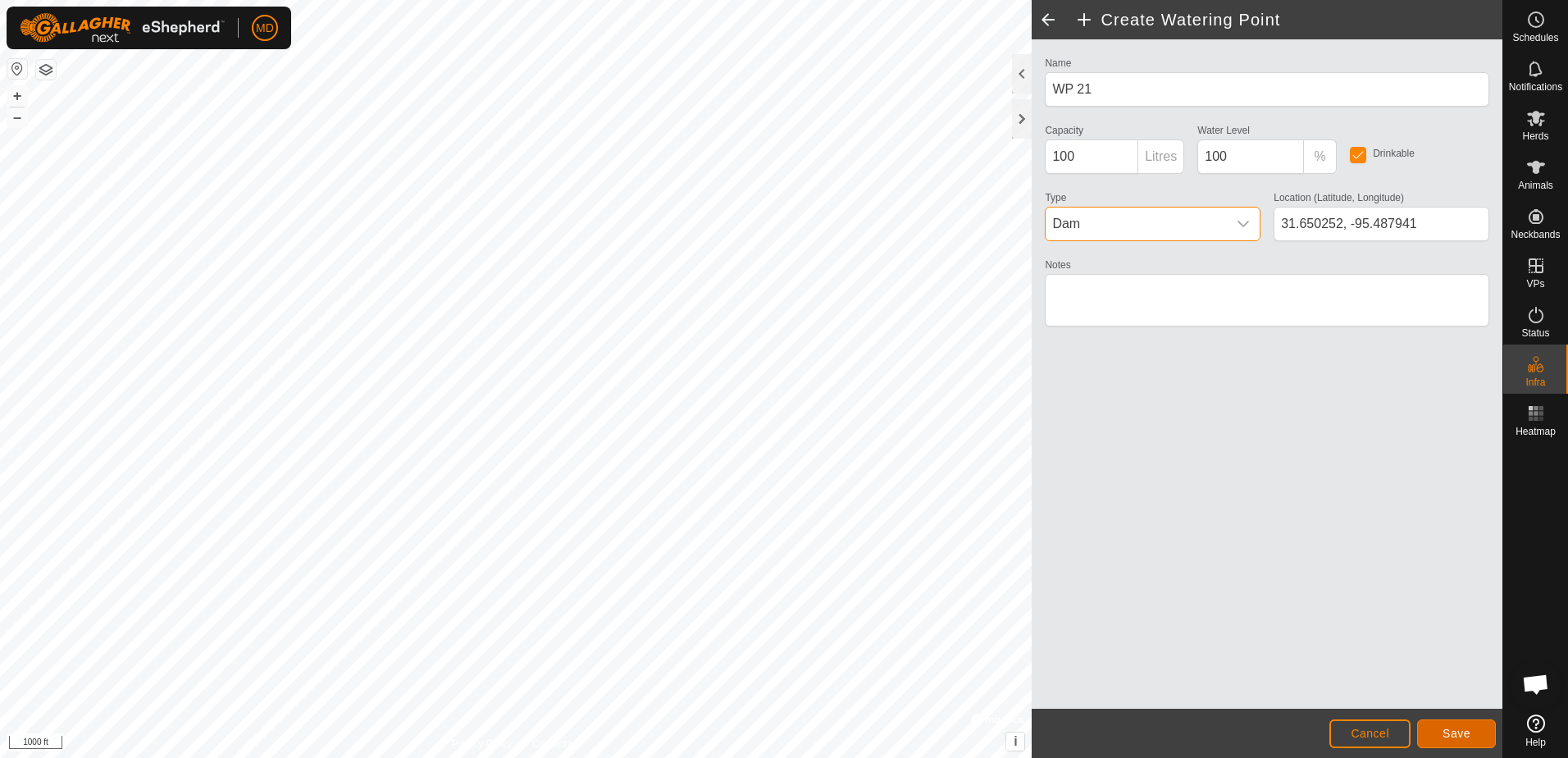
click at [1457, 730] on span "Save" at bounding box center [1456, 733] width 28 height 13
